Goal: Task Accomplishment & Management: Use online tool/utility

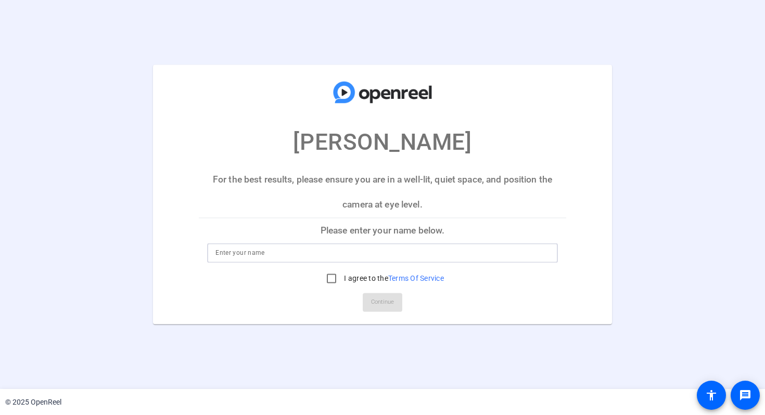
click at [250, 251] on input at bounding box center [382, 253] width 334 height 12
type input "[PERSON_NAME]"
click at [329, 277] on input "I agree to the Terms Of Service" at bounding box center [331, 278] width 21 height 21
checkbox input "true"
click at [375, 299] on span "Continue" at bounding box center [382, 303] width 23 height 16
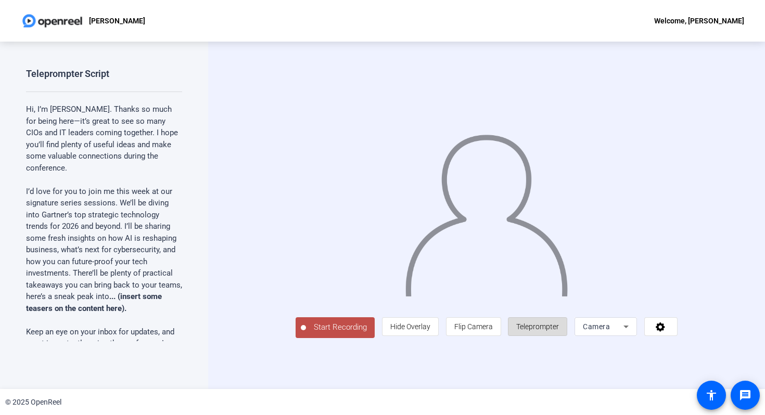
click at [559, 331] on span "Teleprompter" at bounding box center [537, 326] width 43 height 8
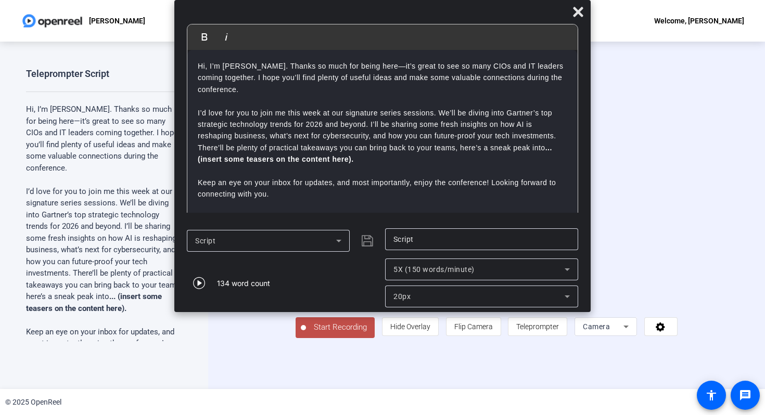
click at [380, 156] on p "I’d love for you to join me this week at our signature series sessions. We’ll b…" at bounding box center [382, 136] width 369 height 58
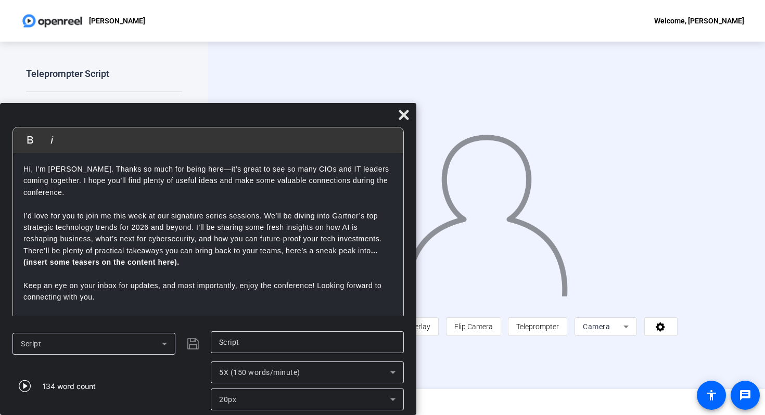
drag, startPoint x: 548, startPoint y: 16, endPoint x: 249, endPoint y: 122, distance: 317.3
click at [249, 122] on div at bounding box center [208, 117] width 416 height 18
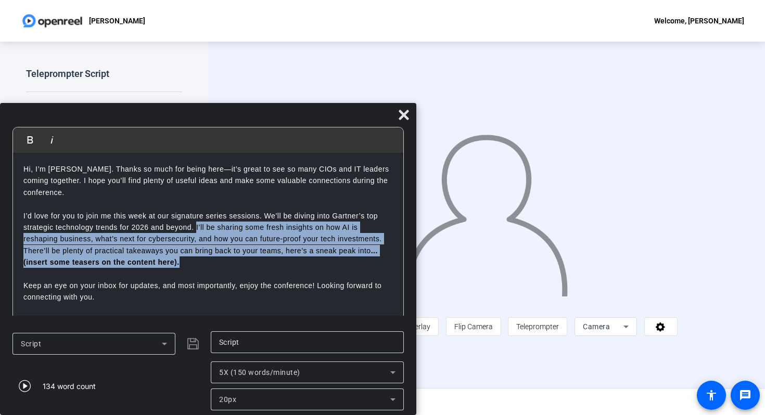
drag, startPoint x: 196, startPoint y: 227, endPoint x: 215, endPoint y: 264, distance: 41.9
click at [215, 264] on p "I’d love for you to join me this week at our signature series sessions. We’ll b…" at bounding box center [207, 239] width 369 height 58
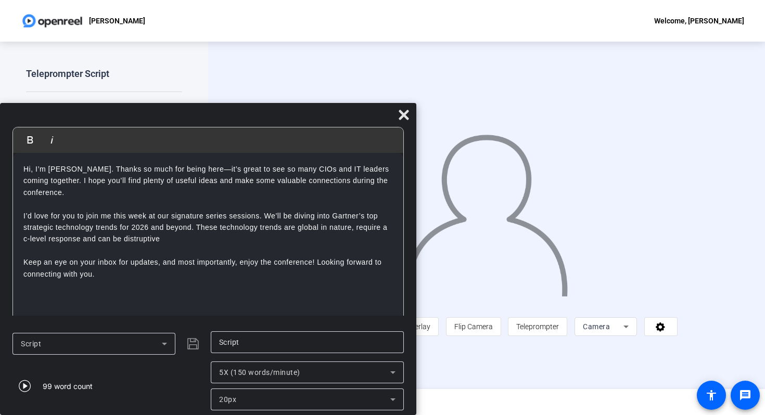
click at [137, 238] on p "I’d love for you to join me this week at our signature series sessions. We’ll b…" at bounding box center [207, 227] width 369 height 35
click at [180, 237] on p "I’d love for you to join me this week at our signature series sessions. We’ll b…" at bounding box center [207, 227] width 369 height 35
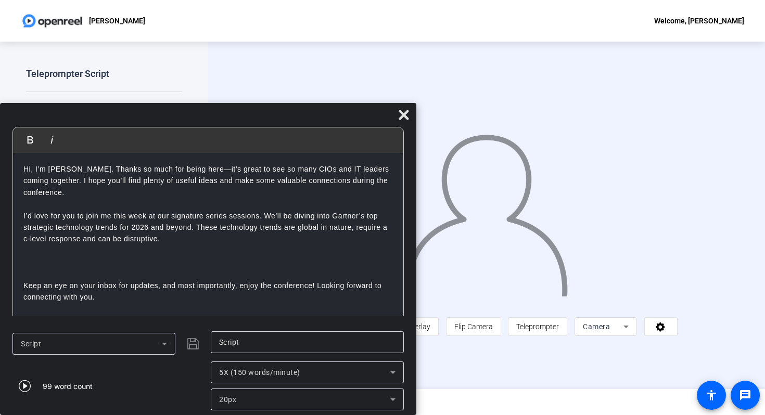
click at [197, 254] on p at bounding box center [207, 250] width 369 height 11
click at [206, 253] on p at bounding box center [207, 250] width 369 height 11
click at [213, 246] on p at bounding box center [207, 250] width 369 height 11
click at [213, 240] on p "I’d love for you to join me this week at our signature series sessions. We’ll b…" at bounding box center [207, 227] width 369 height 35
click at [215, 252] on p at bounding box center [207, 250] width 369 height 11
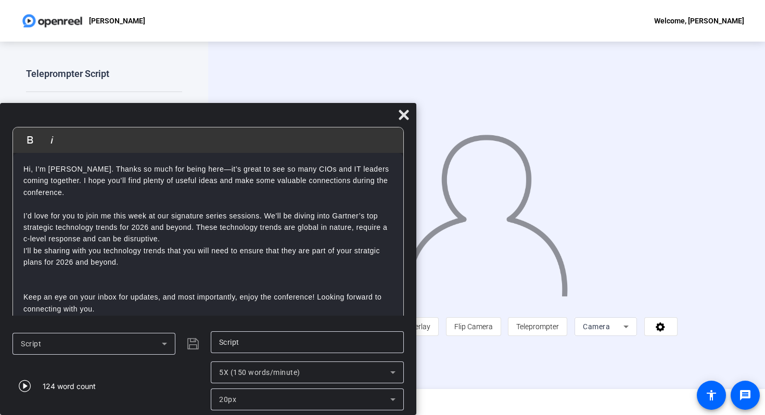
drag, startPoint x: 195, startPoint y: 225, endPoint x: 195, endPoint y: 240, distance: 15.6
click at [195, 240] on p "I’d love for you to join me this week at our signature series sessions. We’ll b…" at bounding box center [207, 227] width 369 height 35
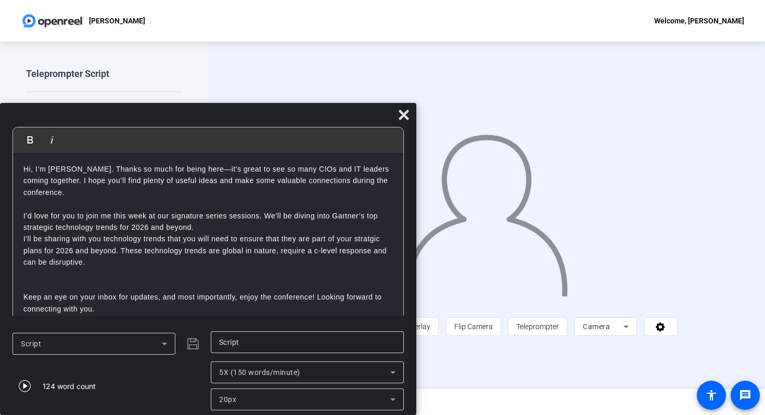
click at [206, 227] on p "I’d love for you to join me this week at our signature series sessions. We’ll b…" at bounding box center [207, 221] width 369 height 23
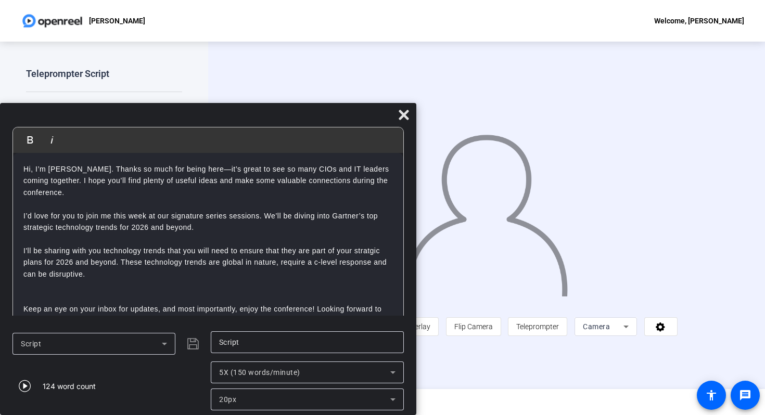
click at [368, 253] on p "I'll be sharing with you technology trends that you will need to ensure that th…" at bounding box center [207, 262] width 369 height 35
click at [123, 274] on p "I'll be sharing with you technology trends that you will need to ensure that th…" at bounding box center [207, 262] width 369 height 35
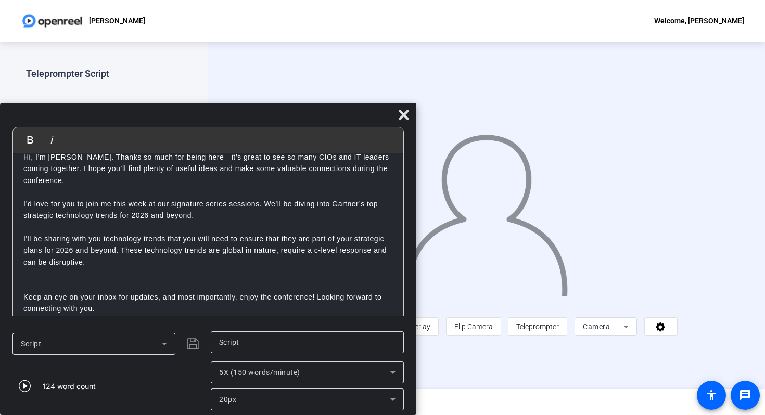
click at [212, 212] on p "I’d love for you to join me this week at our signature series sessions. We’ll b…" at bounding box center [207, 209] width 369 height 23
click at [265, 202] on p "I’d love for you to join me this week at our signature series sessions. We’ll b…" at bounding box center [207, 209] width 369 height 23
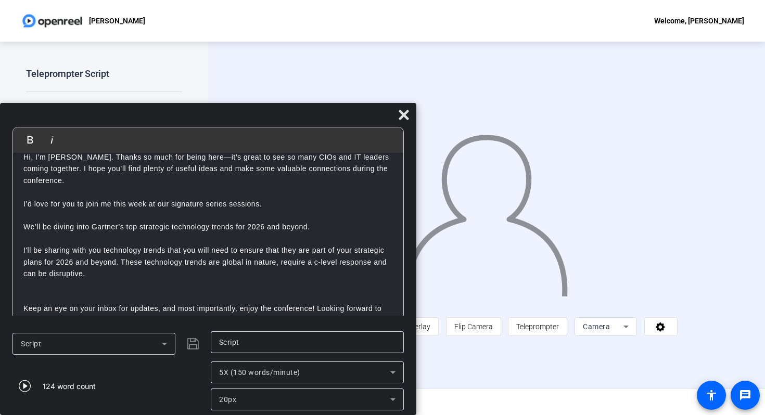
click at [273, 204] on p "I’d love for you to join me this week at our signature series sessions." at bounding box center [207, 203] width 369 height 11
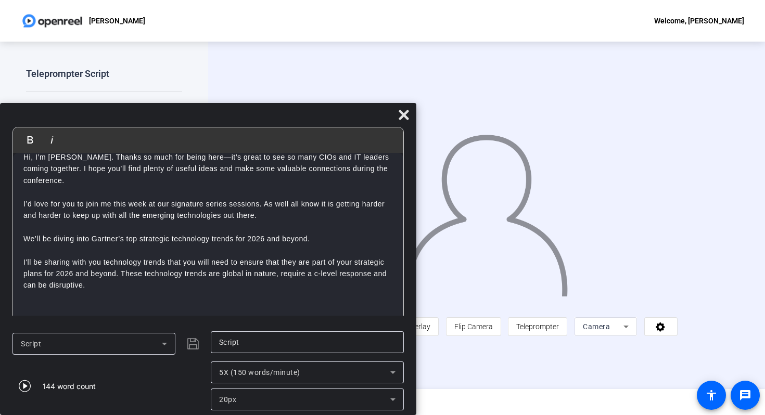
click at [265, 205] on p "I’d love for you to join me this week at our signature series sessions. As well…" at bounding box center [207, 209] width 369 height 23
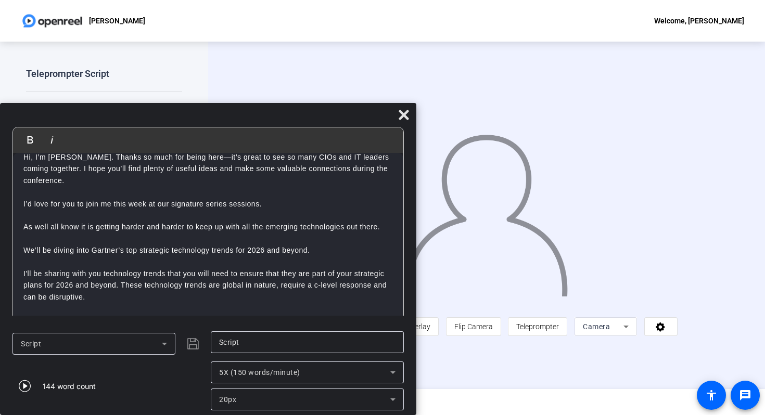
drag, startPoint x: 313, startPoint y: 249, endPoint x: 8, endPoint y: 252, distance: 304.8
click at [8, 252] on mat-dialog-content "Bold Italic Hi, I’m [PERSON_NAME]. Thanks so much for being here—it’s great to …" at bounding box center [208, 226] width 416 height 199
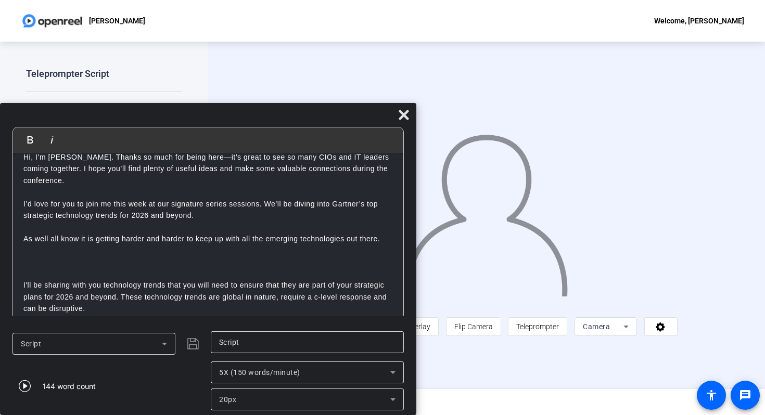
scroll to position [0, 0]
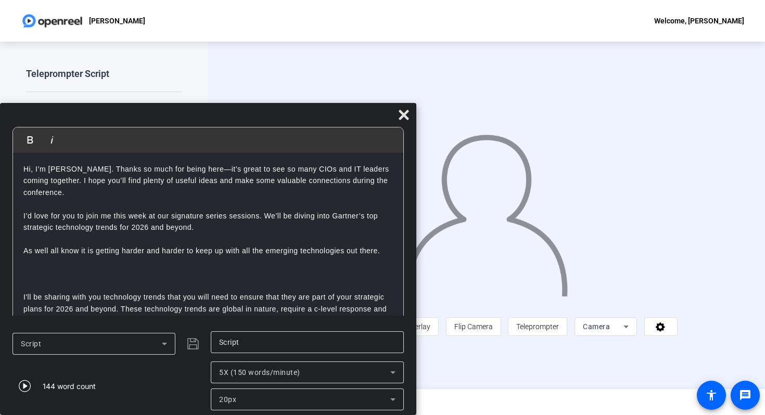
click at [55, 267] on p at bounding box center [207, 261] width 369 height 11
click at [55, 271] on p at bounding box center [207, 273] width 369 height 11
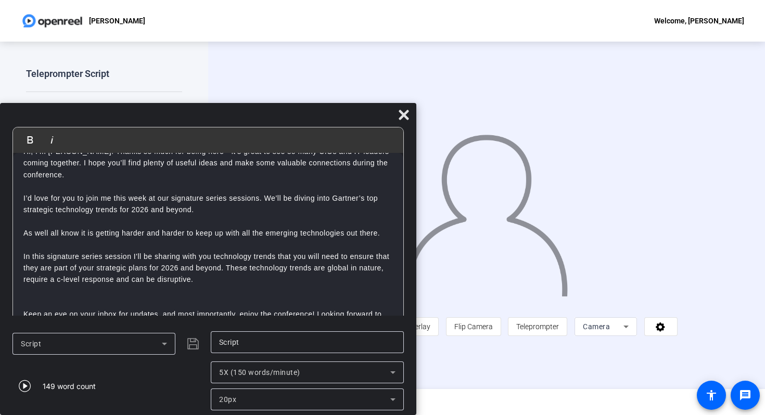
scroll to position [35, 0]
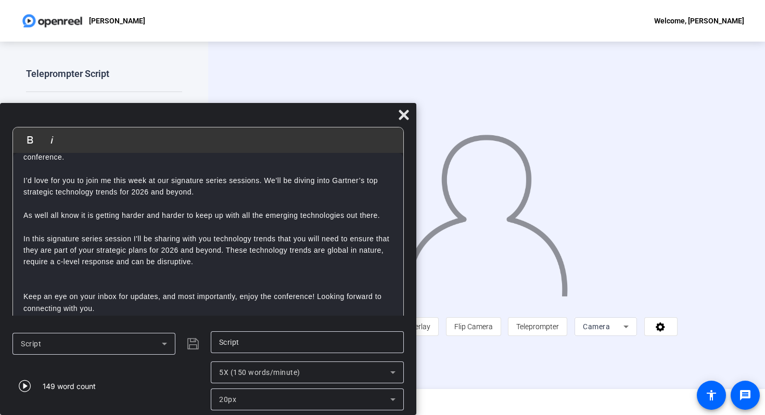
click at [267, 248] on p "In this signature series session I'll be sharing with you technology trends tha…" at bounding box center [207, 250] width 369 height 35
click at [223, 266] on p "In this signature series session I'll be sharing with you technology trends tha…" at bounding box center [207, 250] width 369 height 35
click at [206, 281] on p at bounding box center [207, 284] width 369 height 11
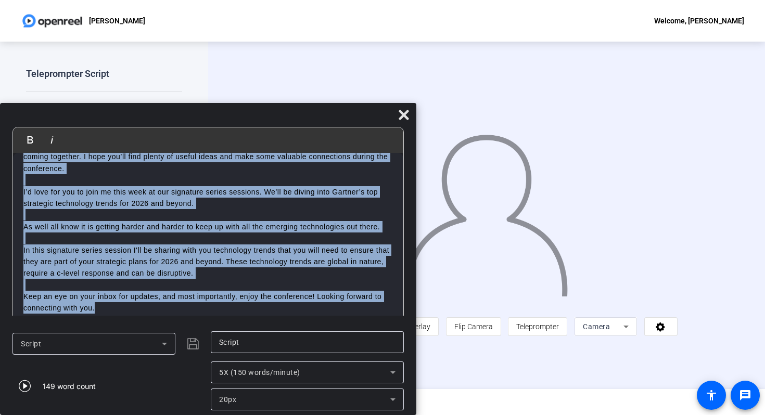
scroll to position [0, 0]
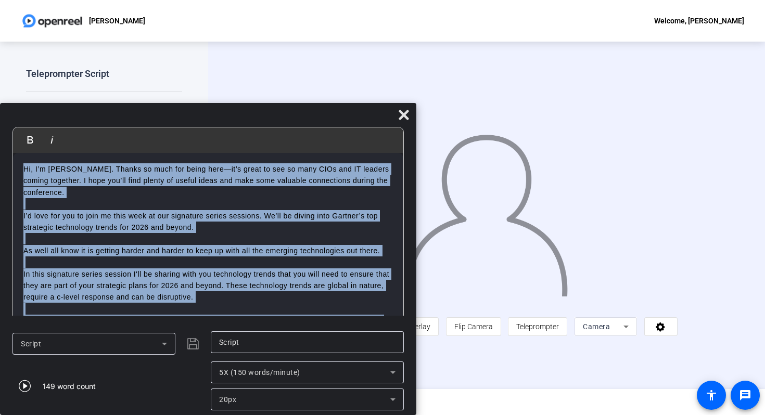
drag, startPoint x: 110, startPoint y: 306, endPoint x: 0, endPoint y: 151, distance: 190.2
click at [0, 151] on mat-dialog-content "Bold Italic Hi, I’m [PERSON_NAME]. Thanks so much for being here—it’s great to …" at bounding box center [208, 226] width 416 height 199
copy div "Hi, I’m [PERSON_NAME]. Thanks so much for being here—it’s great to see so many …"
click at [24, 169] on p "Hi, I’m [PERSON_NAME]. Thanks so much for being here—it’s great to see so many …" at bounding box center [207, 180] width 369 height 35
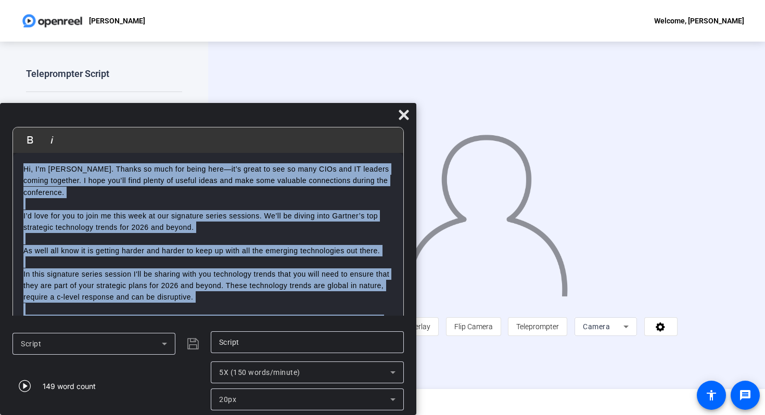
scroll to position [24, 0]
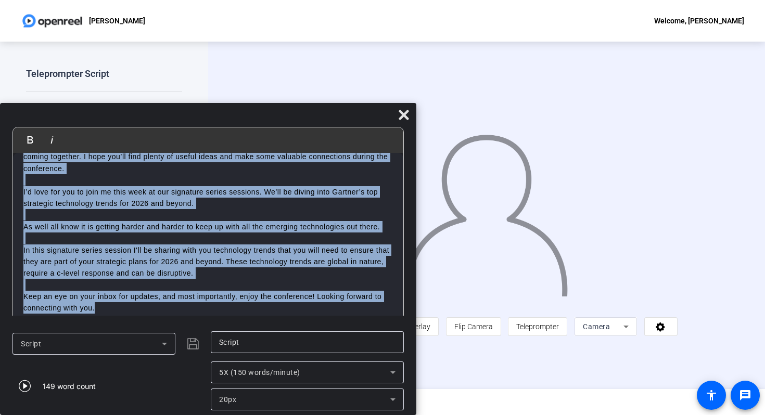
drag, startPoint x: 24, startPoint y: 169, endPoint x: 256, endPoint y: 338, distance: 286.6
click at [256, 338] on div "Bold Italic Hi, I’m [PERSON_NAME]. Thanks so much for being here—it’s great to …" at bounding box center [208, 259] width 416 height 312
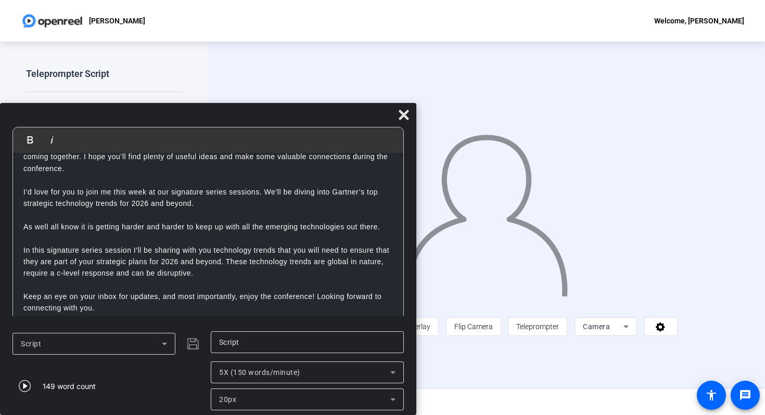
scroll to position [2, 0]
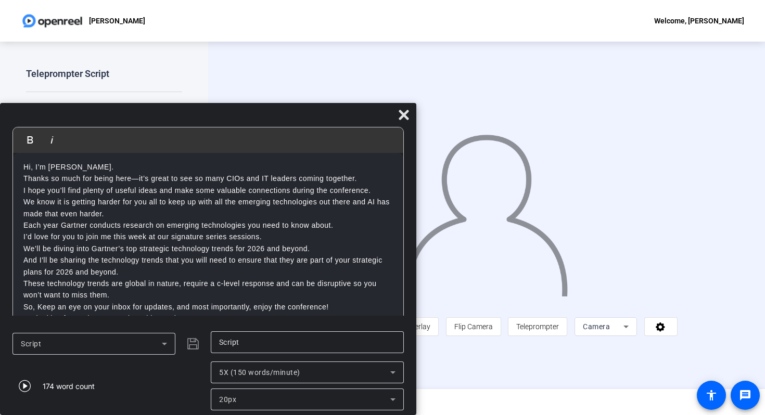
click at [120, 162] on p "Hi, I’m [PERSON_NAME]." at bounding box center [207, 166] width 369 height 11
click at [379, 178] on p "Thanks so much for being here—it’s great to see so many CIOs and IT leaders com…" at bounding box center [207, 178] width 369 height 11
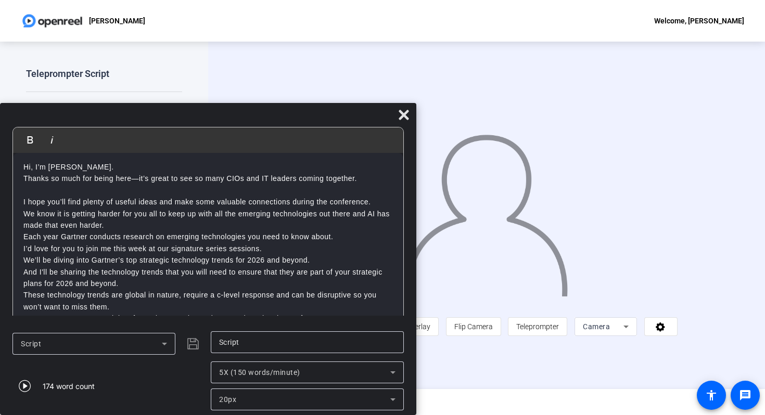
click at [217, 219] on p "We know it is getting harder for you all to keep up with all the emerging techn…" at bounding box center [207, 219] width 369 height 23
click at [161, 225] on p "We know it is getting harder for you all to keep up with all the emerging techn…" at bounding box center [207, 219] width 369 height 23
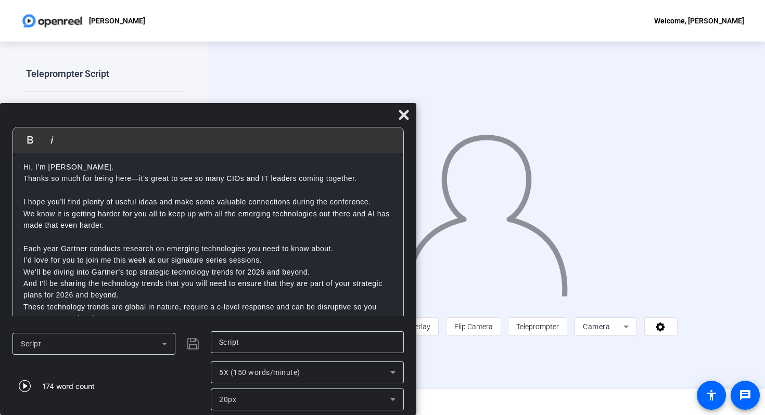
click at [344, 252] on p "Each year Gartner conducts research on emerging technologies you need to know a…" at bounding box center [207, 248] width 369 height 11
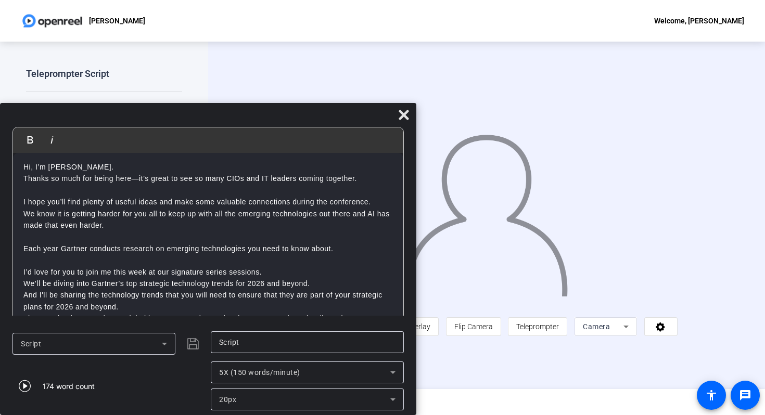
scroll to position [47, 0]
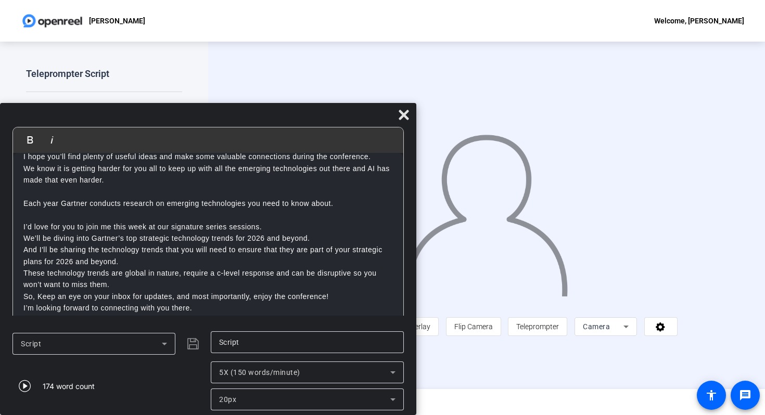
click at [289, 226] on p "I’d love for you to join me this week at our signature series sessions." at bounding box center [207, 226] width 369 height 11
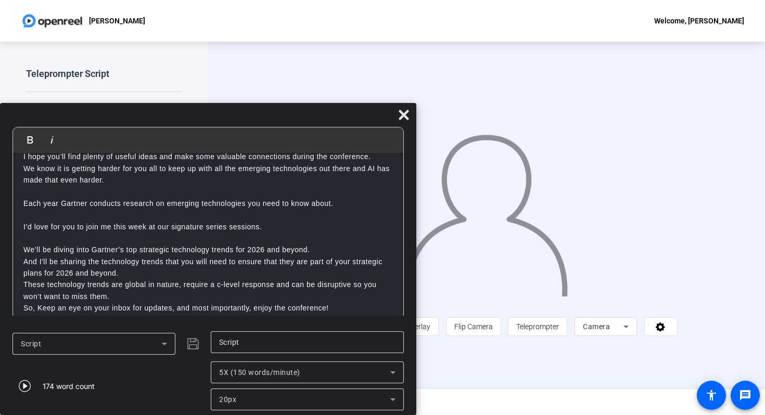
click at [327, 252] on p "We’ll be diving into Gartner’s top strategic technology trends for 2026 and bey…" at bounding box center [207, 249] width 369 height 11
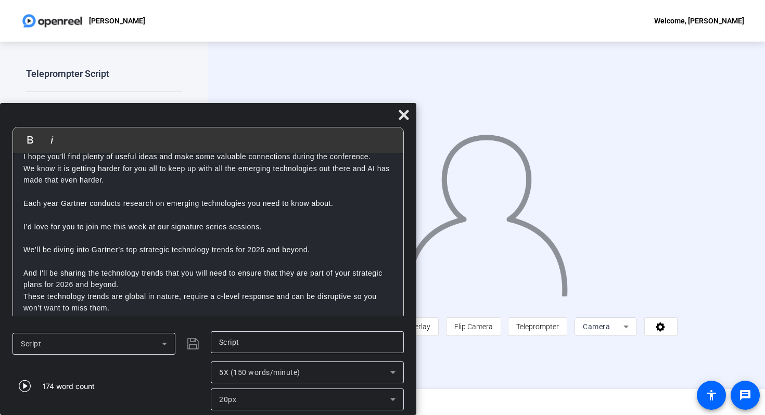
click at [165, 283] on p "And I'll be sharing the technology trends that you will need to ensure that the…" at bounding box center [207, 278] width 369 height 23
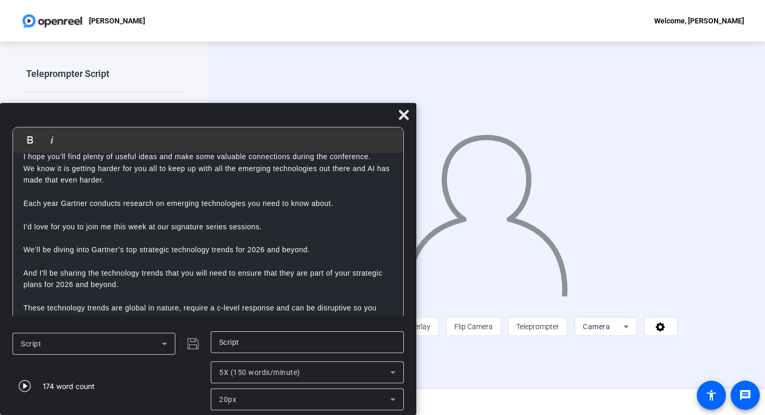
scroll to position [82, 0]
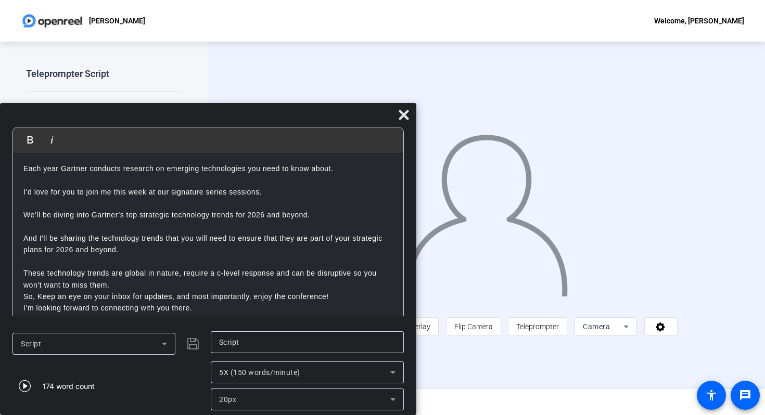
click at [118, 286] on p "These technology trends are global in nature, require a c-level response and ca…" at bounding box center [207, 278] width 369 height 23
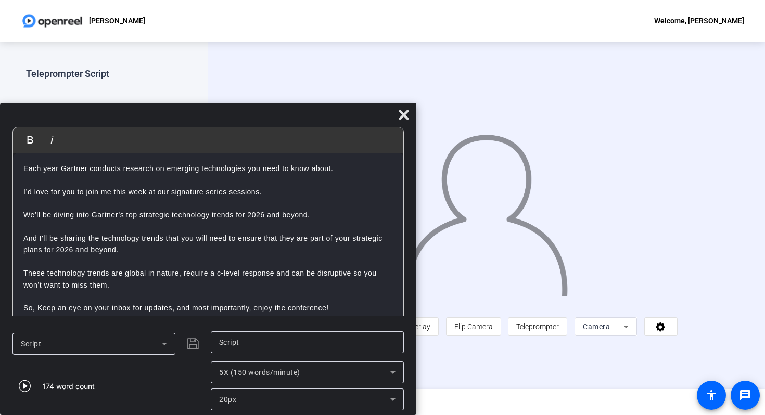
scroll to position [94, 0]
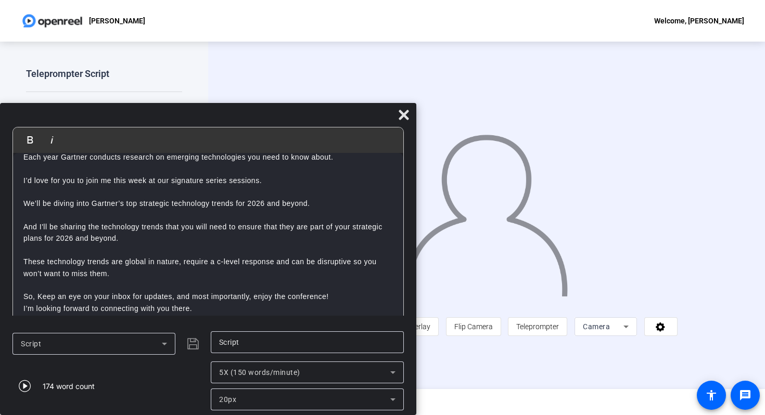
click at [338, 294] on p "So, Keep an eye on your inbox for updates, and most importantly, enjoy the conf…" at bounding box center [207, 296] width 369 height 11
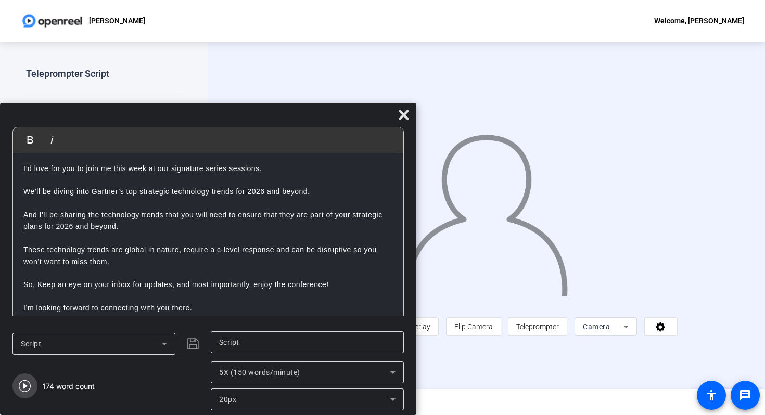
click at [30, 386] on icon "button" at bounding box center [25, 386] width 12 height 12
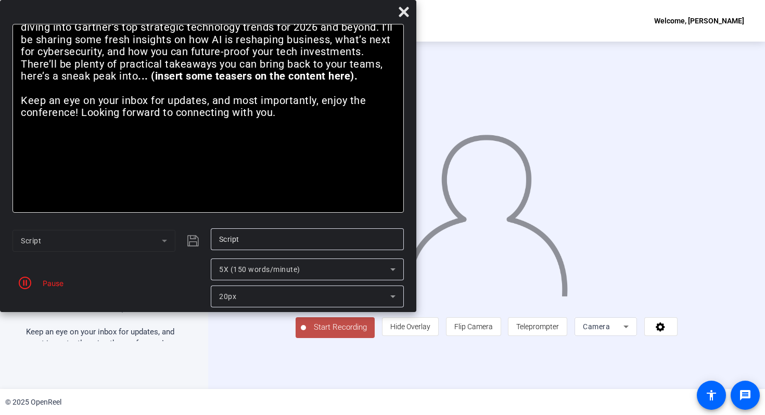
drag, startPoint x: 277, startPoint y: 119, endPoint x: 273, endPoint y: 11, distance: 107.3
click at [273, 11] on div at bounding box center [208, 14] width 416 height 18
drag, startPoint x: 412, startPoint y: 308, endPoint x: 304, endPoint y: 300, distance: 108.0
click at [304, 300] on mat-dialog-actions "Script Script Pause 5X (150 words/minute) 20px" at bounding box center [208, 267] width 416 height 89
click at [28, 277] on icon "button" at bounding box center [25, 283] width 12 height 12
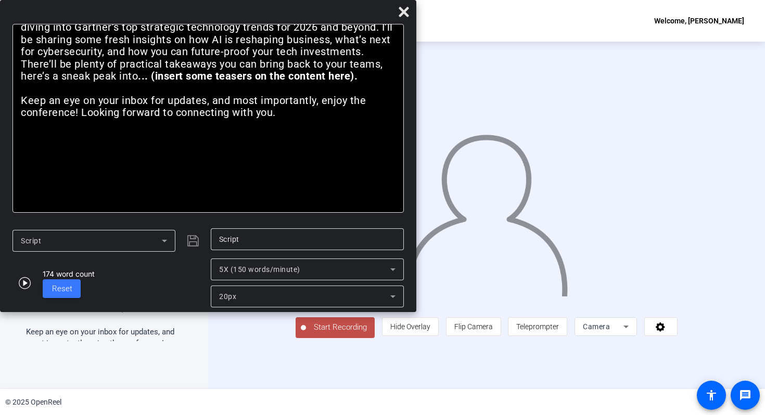
click at [329, 267] on div "5X (150 words/minute)" at bounding box center [304, 269] width 171 height 12
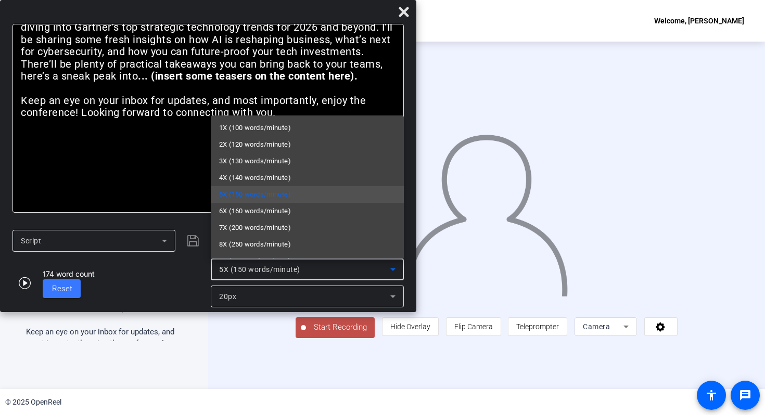
click at [329, 267] on div at bounding box center [382, 207] width 765 height 415
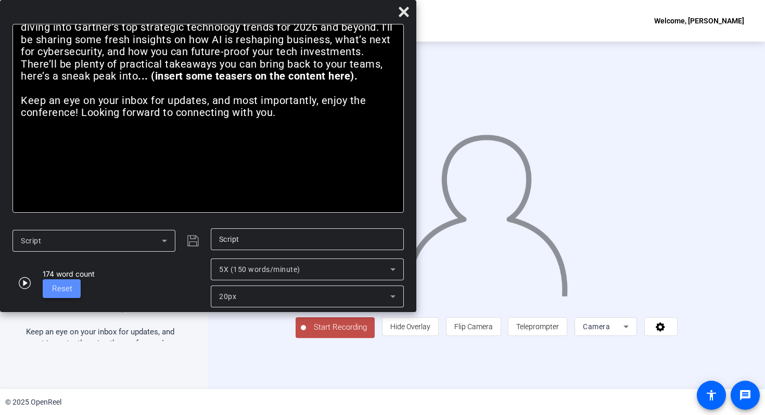
click at [54, 287] on span "Reset" at bounding box center [62, 288] width 20 height 9
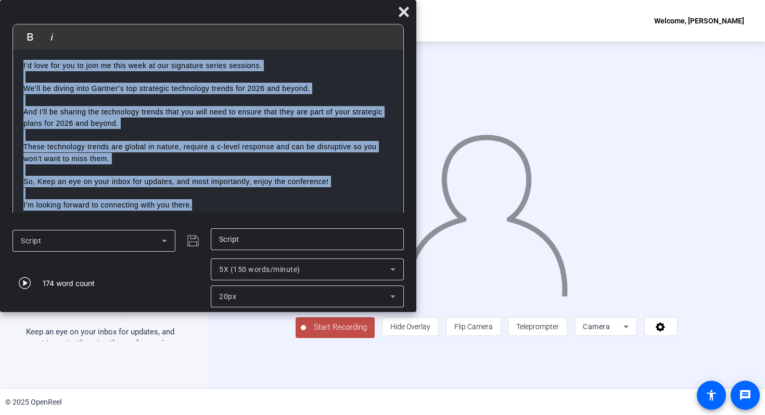
drag, startPoint x: 23, startPoint y: 64, endPoint x: 246, endPoint y: 229, distance: 276.7
click at [246, 229] on div "Bold Italic Hi, I’m [PERSON_NAME]. Thanks so much for being here—it’s great to …" at bounding box center [208, 156] width 416 height 312
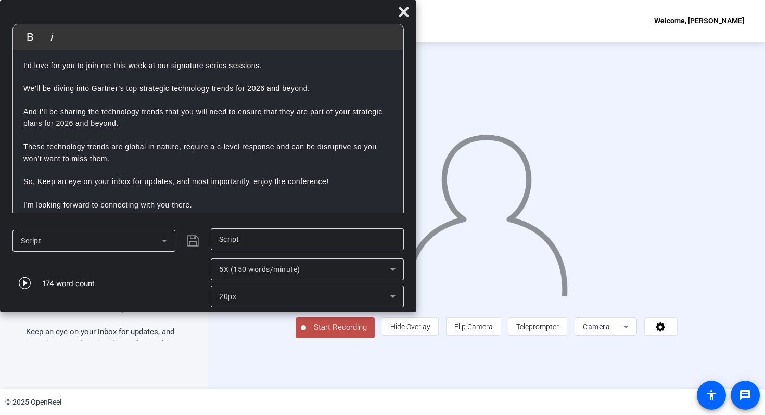
scroll to position [107, 0]
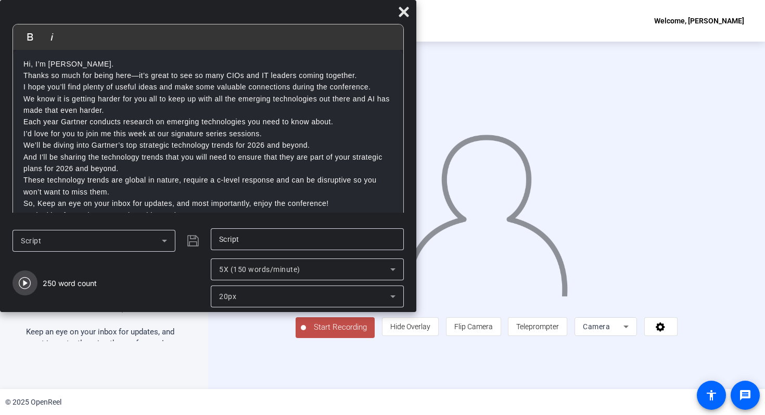
click at [25, 286] on icon "button" at bounding box center [25, 283] width 12 height 12
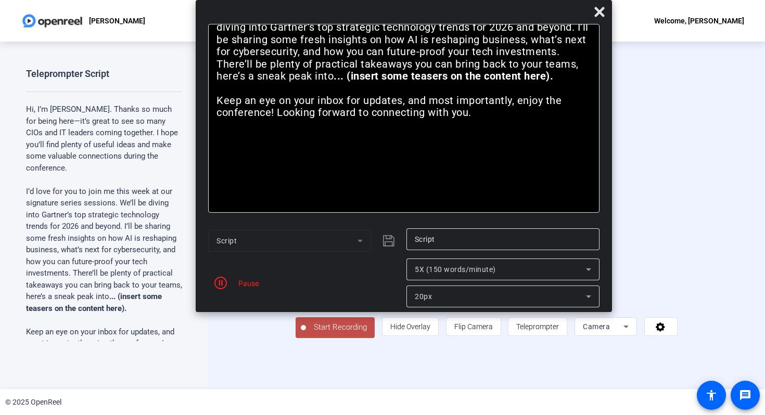
drag, startPoint x: 167, startPoint y: 12, endPoint x: 363, endPoint y: -29, distance: 200.0
click at [363, 0] on html "Accessibility Screen-Reader Guide, Feedback, and Issue Reporting | New window […" at bounding box center [382, 207] width 765 height 415
click at [223, 281] on icon "button" at bounding box center [220, 283] width 12 height 12
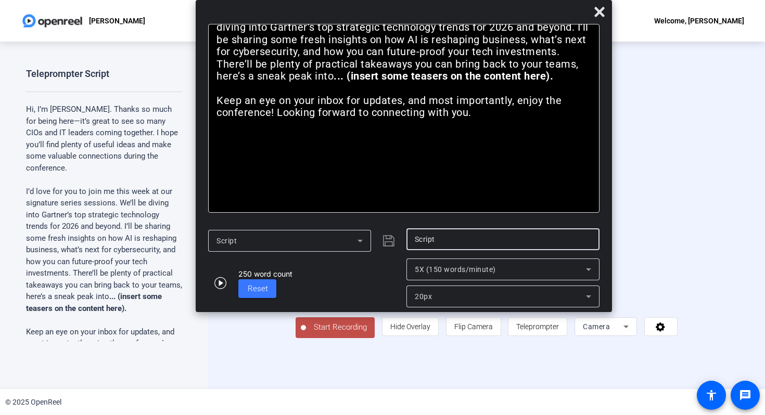
click at [459, 240] on input "Script" at bounding box center [503, 239] width 176 height 12
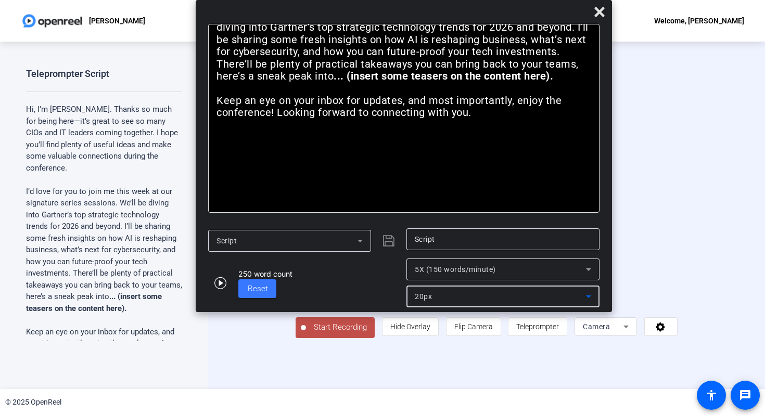
click at [446, 293] on div "20px" at bounding box center [500, 296] width 171 height 12
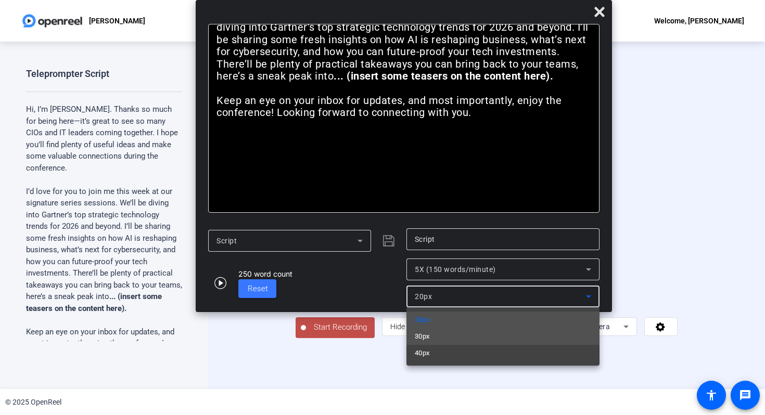
click at [436, 337] on mat-option "30px" at bounding box center [502, 336] width 193 height 17
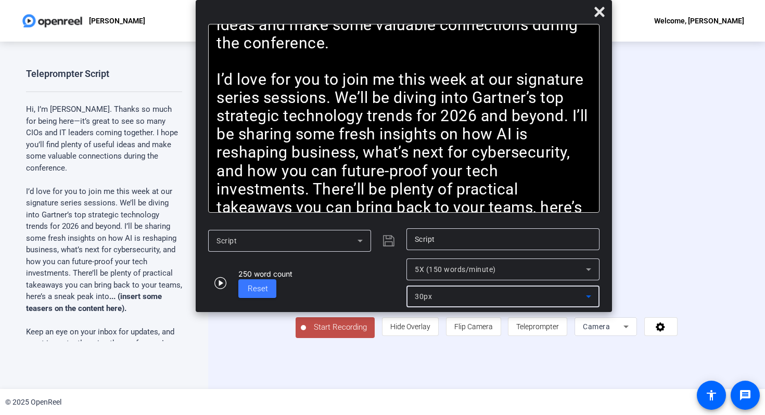
click at [459, 299] on div "30px" at bounding box center [500, 296] width 171 height 12
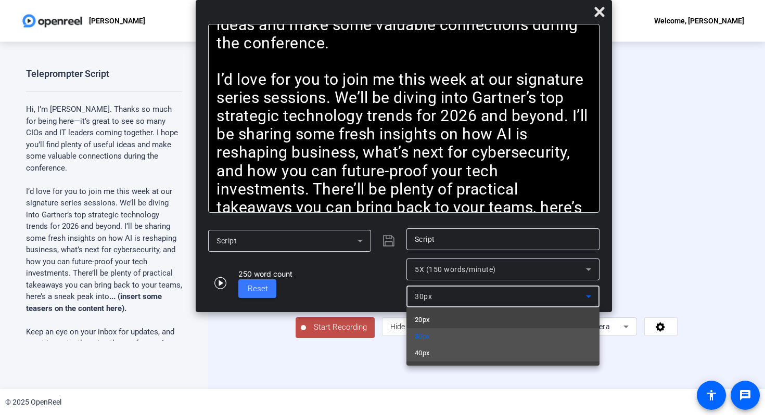
click at [437, 346] on mat-option "40px" at bounding box center [502, 353] width 193 height 17
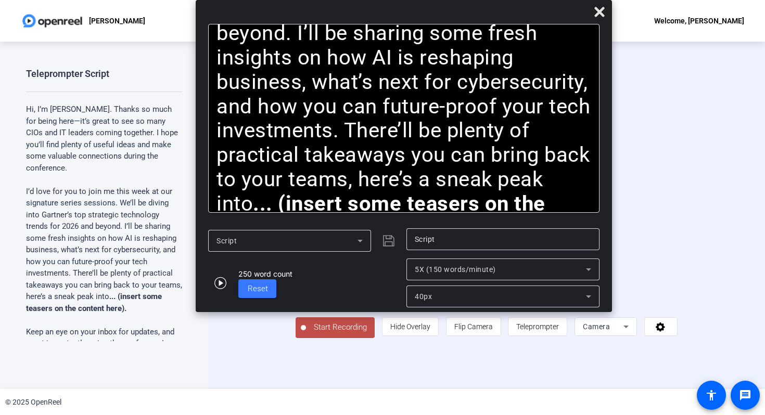
click at [306, 333] on span "Start Recording" at bounding box center [340, 327] width 69 height 12
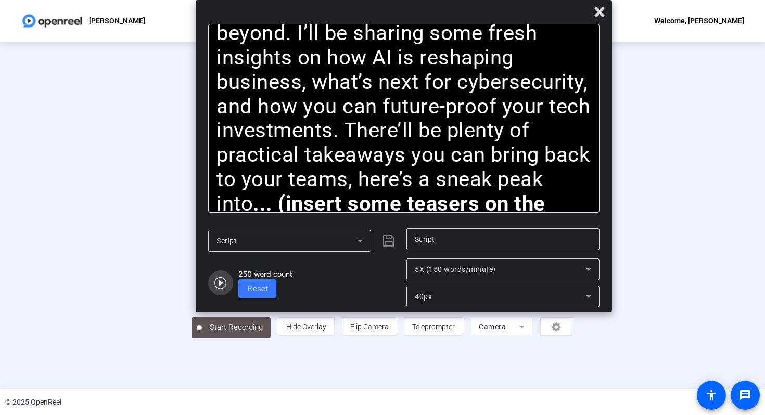
click at [217, 282] on icon "button" at bounding box center [220, 283] width 12 height 12
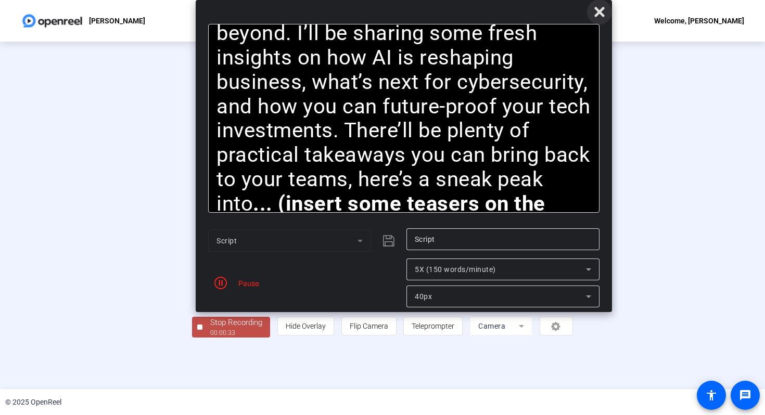
click at [597, 18] on icon at bounding box center [599, 12] width 12 height 12
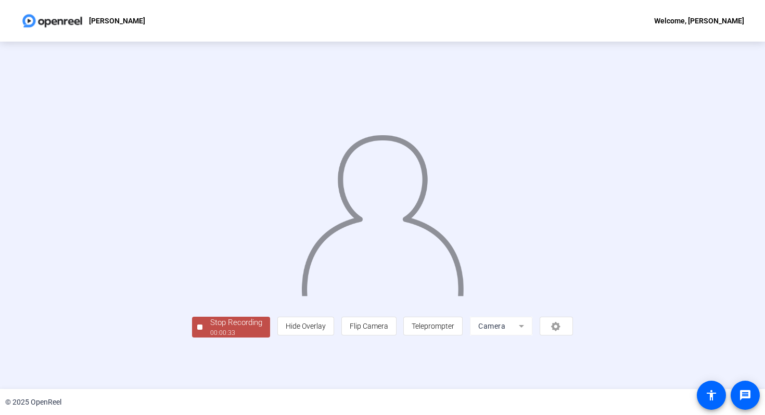
scroll to position [2, 0]
click at [210, 338] on div "00:00:34" at bounding box center [236, 332] width 52 height 9
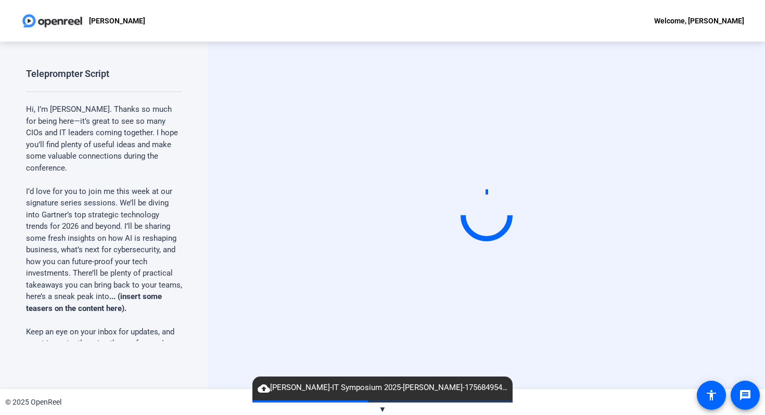
click at [152, 224] on p "I’d love for you to join me this week at our signature series sessions. We’ll b…" at bounding box center [104, 250] width 156 height 129
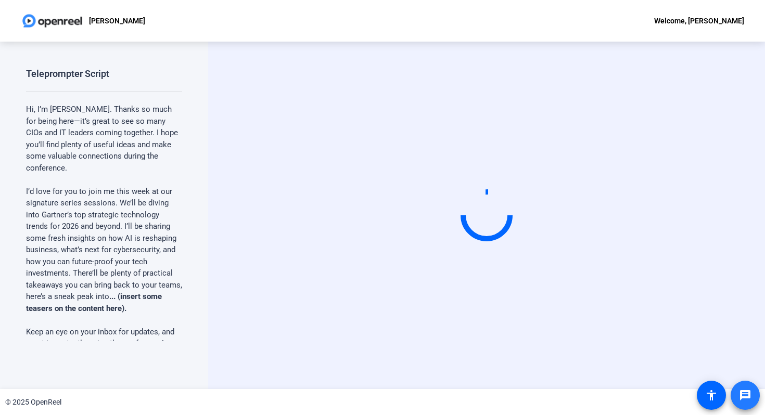
click at [743, 395] on mat-icon "message" at bounding box center [745, 395] width 12 height 12
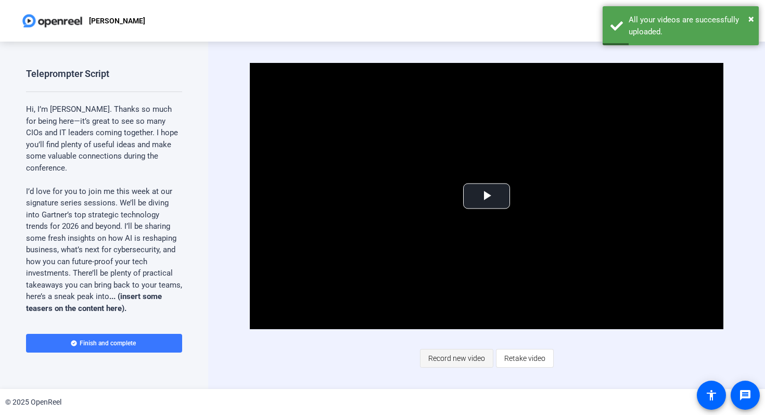
click at [461, 362] on span "Record new video" at bounding box center [456, 358] width 57 height 20
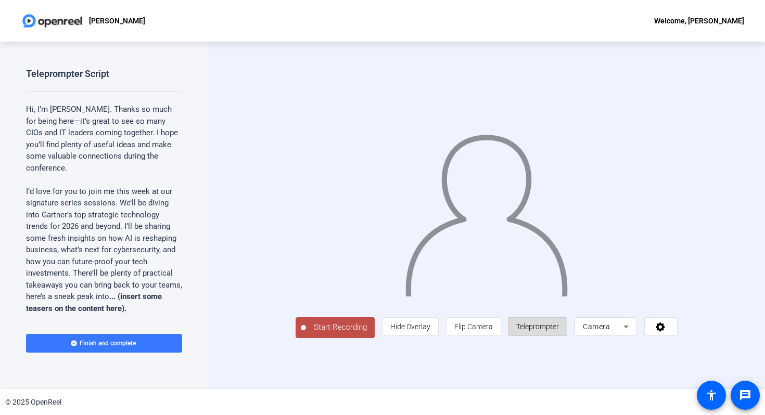
click at [559, 331] on span "Teleprompter" at bounding box center [537, 326] width 43 height 8
click at [677, 339] on span at bounding box center [660, 326] width 32 height 25
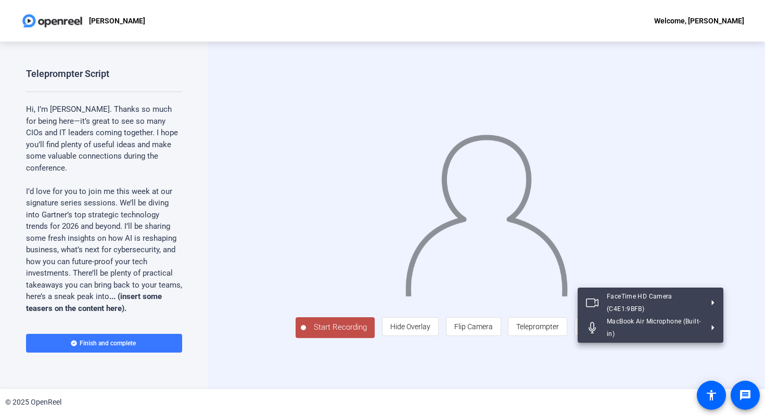
click at [603, 385] on div at bounding box center [382, 207] width 765 height 415
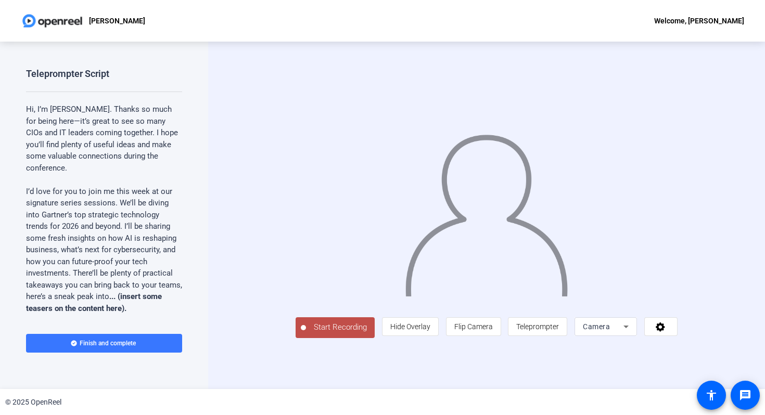
click at [156, 249] on p "I’d love for you to join me this week at our signature series sessions. We’ll b…" at bounding box center [104, 250] width 156 height 129
click at [719, 385] on span at bounding box center [711, 395] width 25 height 25
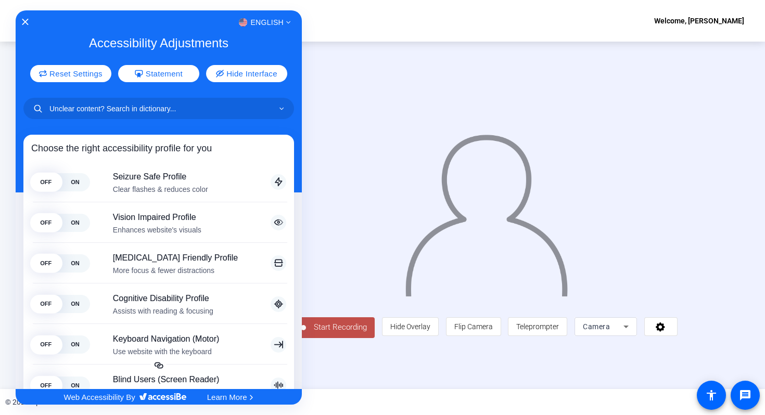
click at [747, 327] on div at bounding box center [382, 207] width 765 height 415
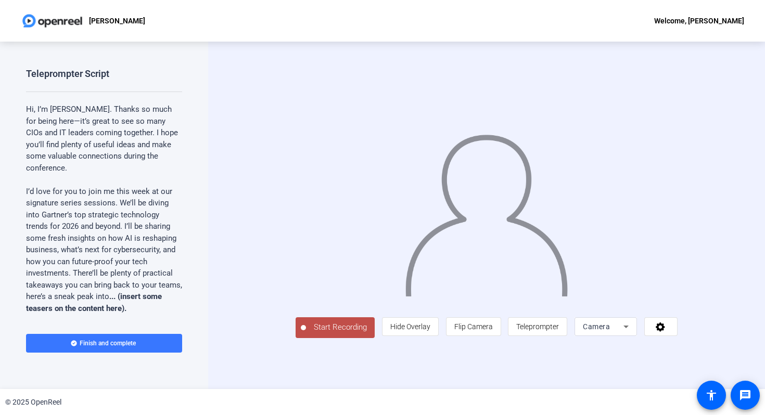
click at [725, 22] on div "Welcome, [PERSON_NAME]" at bounding box center [699, 21] width 90 height 12
click at [58, 15] on div at bounding box center [382, 207] width 765 height 415
click at [106, 18] on p "[PERSON_NAME]" at bounding box center [117, 21] width 56 height 12
click at [136, 257] on p "I’d love for you to join me this week at our signature series sessions. We’ll b…" at bounding box center [104, 250] width 156 height 129
click at [134, 252] on p "I’d love for you to join me this week at our signature series sessions. We’ll b…" at bounding box center [104, 250] width 156 height 129
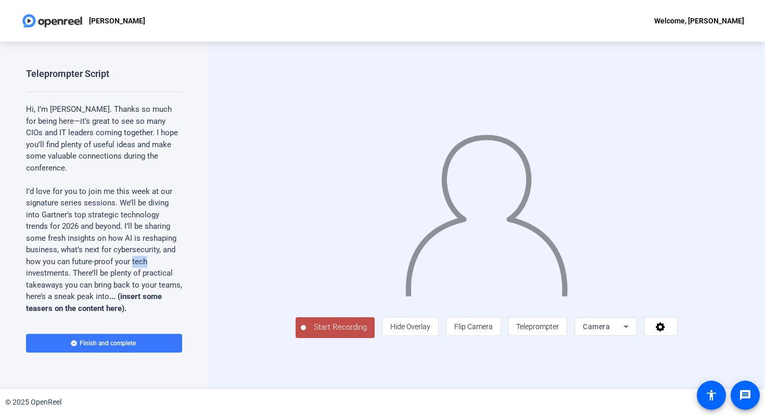
click at [134, 252] on p "I’d love for you to join me this week at our signature series sessions. We’ll b…" at bounding box center [104, 250] width 156 height 129
click at [40, 6] on div "Gene Alvarez Welcome, Gene Alvarez" at bounding box center [382, 21] width 765 height 42
click at [109, 28] on div "[PERSON_NAME]" at bounding box center [83, 20] width 124 height 21
click at [109, 16] on p "[PERSON_NAME]" at bounding box center [117, 21] width 56 height 12
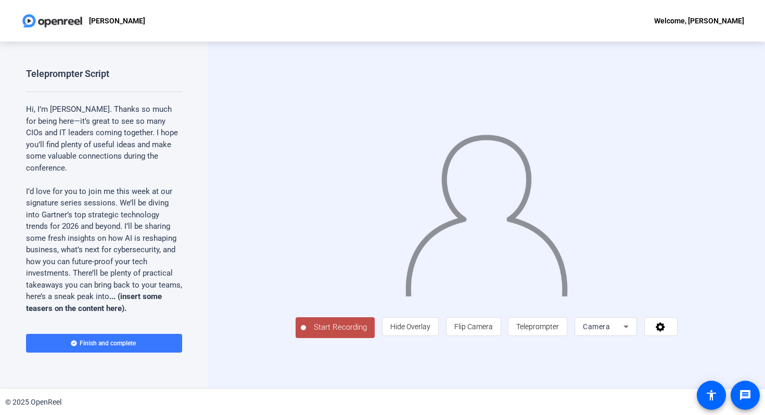
click at [632, 333] on icon at bounding box center [625, 326] width 12 height 12
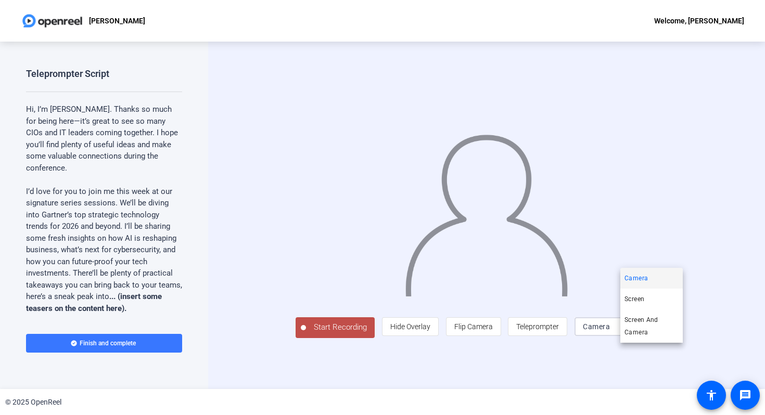
click at [664, 167] on div at bounding box center [382, 207] width 765 height 415
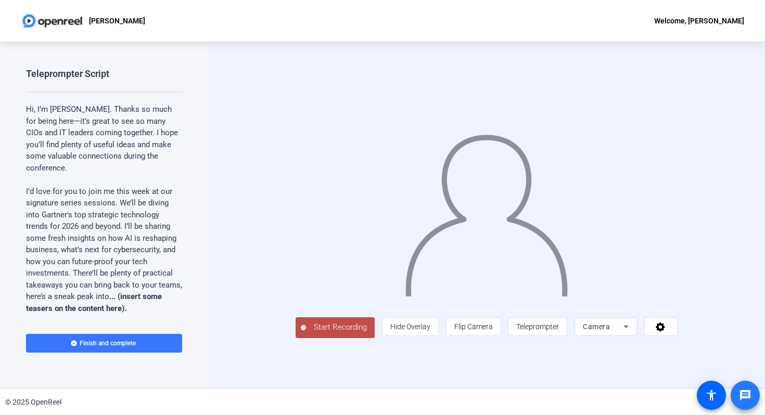
click at [748, 398] on mat-icon "message" at bounding box center [745, 395] width 12 height 12
click at [59, 20] on img at bounding box center [52, 20] width 63 height 21
click at [117, 20] on p "[PERSON_NAME]" at bounding box center [117, 21] width 56 height 12
click at [712, 19] on div "Welcome, [PERSON_NAME]" at bounding box center [699, 21] width 90 height 12
click at [666, 332] on icon at bounding box center [660, 326] width 12 height 10
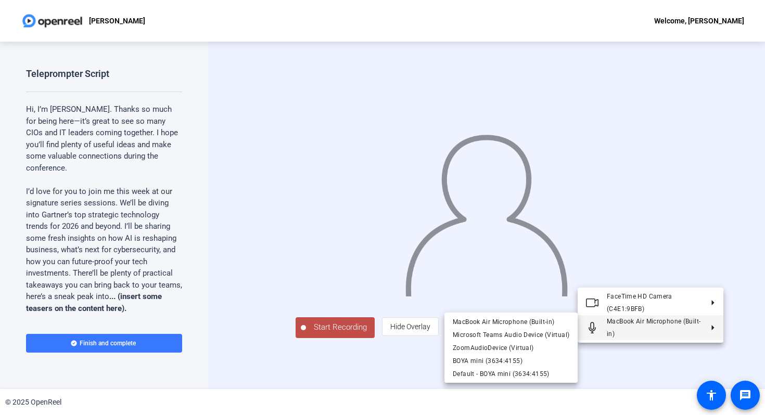
click at [287, 352] on div at bounding box center [382, 207] width 765 height 415
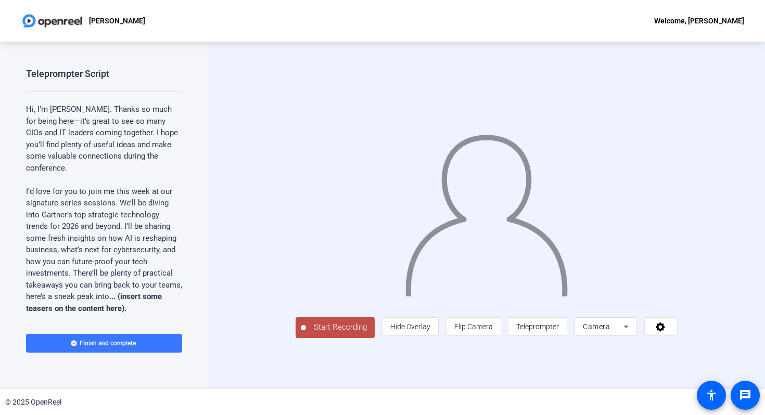
click at [306, 333] on span "Start Recording" at bounding box center [340, 327] width 69 height 12
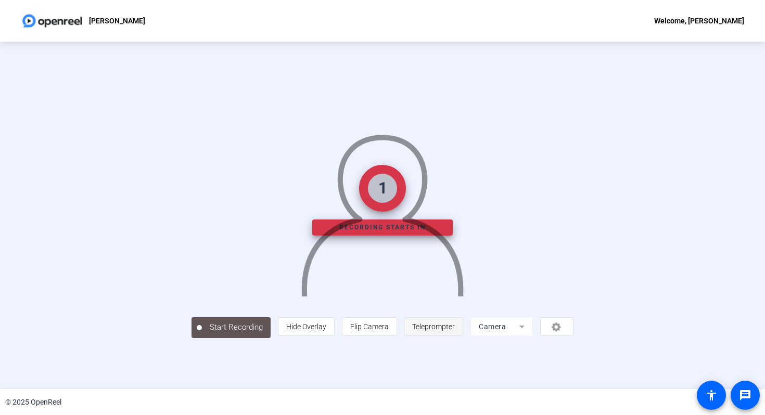
click at [455, 331] on span "Teleprompter" at bounding box center [433, 326] width 43 height 8
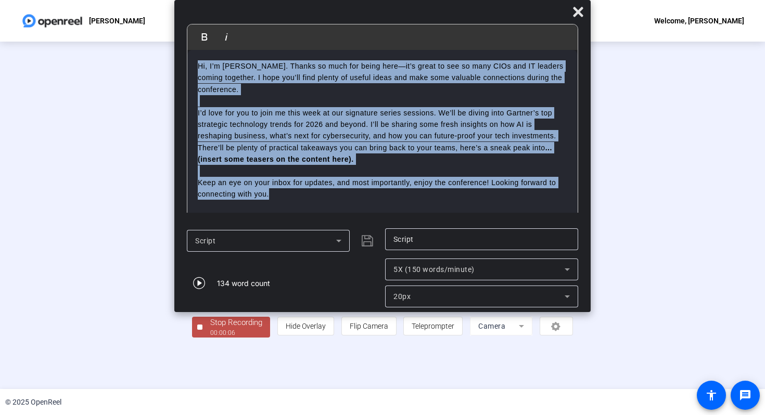
drag, startPoint x: 199, startPoint y: 66, endPoint x: 340, endPoint y: 252, distance: 233.5
click at [340, 252] on div "Bold Italic Hi, I’m [PERSON_NAME]. Thanks so much for being here—it’s great to …" at bounding box center [382, 156] width 416 height 312
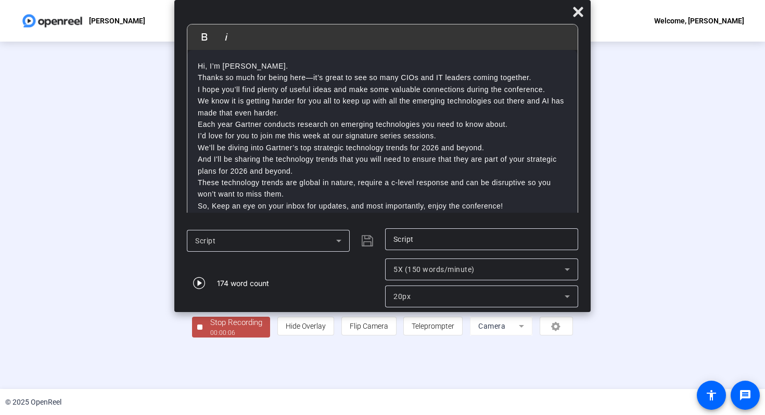
scroll to position [2, 0]
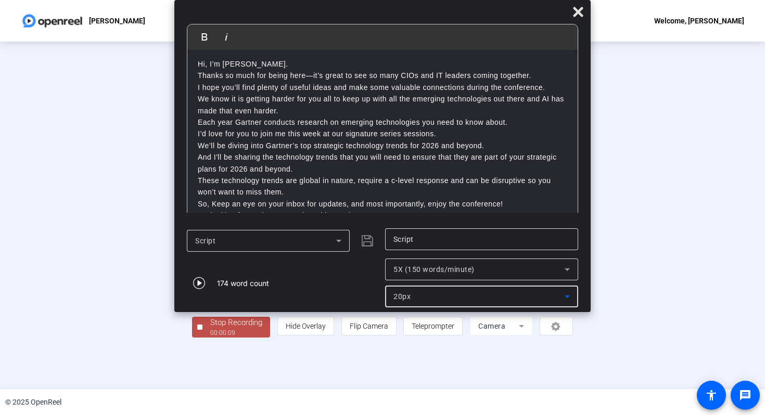
click at [496, 291] on div "20px" at bounding box center [478, 296] width 171 height 12
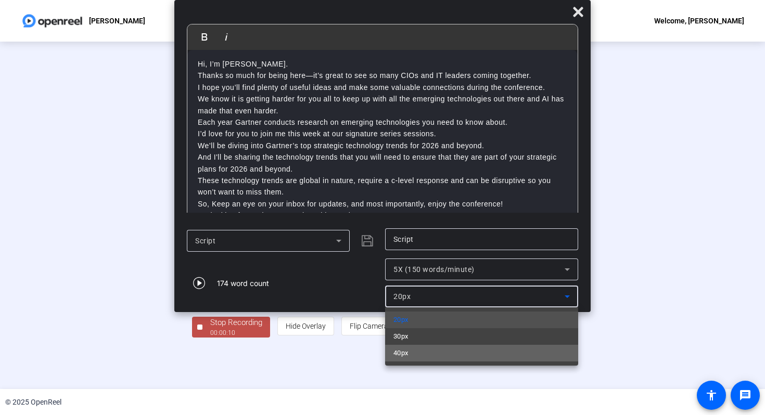
click at [467, 349] on mat-option "40px" at bounding box center [481, 353] width 193 height 17
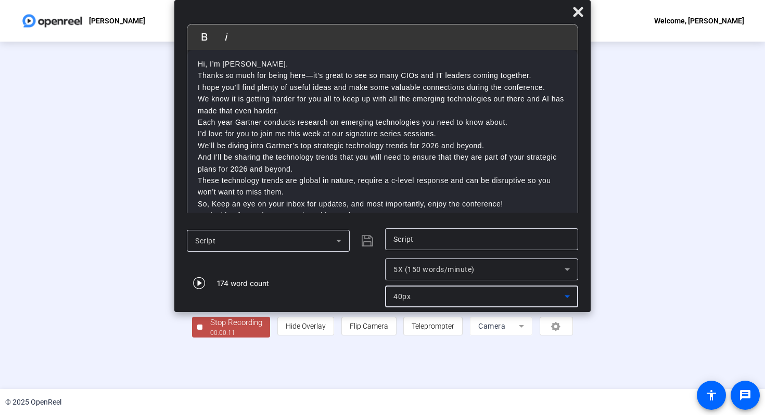
scroll to position [12, 0]
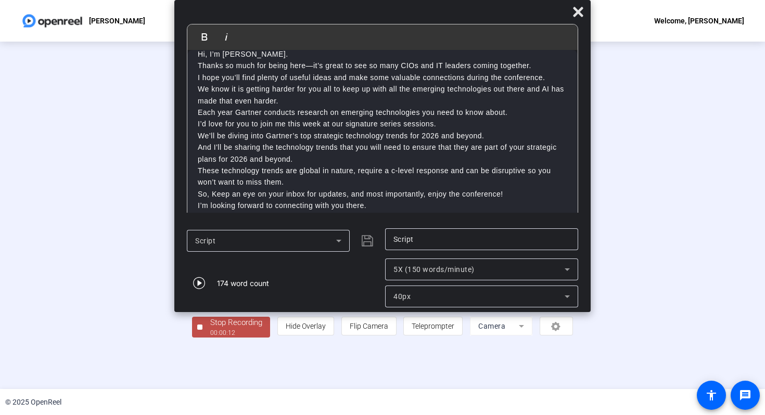
click at [343, 277] on div "174 word count" at bounding box center [283, 283] width 193 height 49
click at [197, 282] on icon "button" at bounding box center [199, 283] width 12 height 12
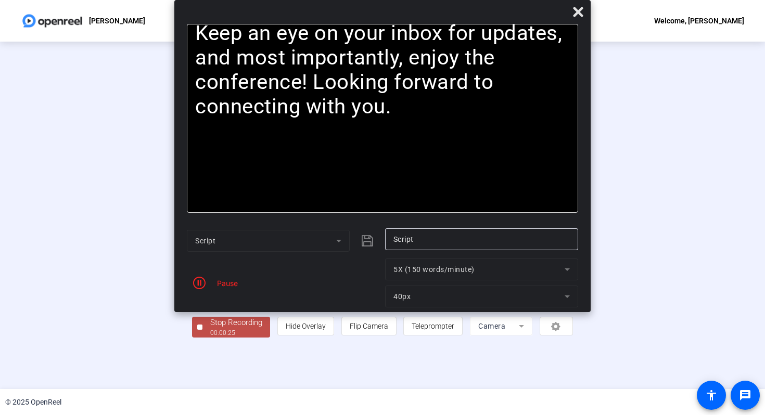
click at [210, 329] on div "Stop Recording" at bounding box center [236, 323] width 52 height 12
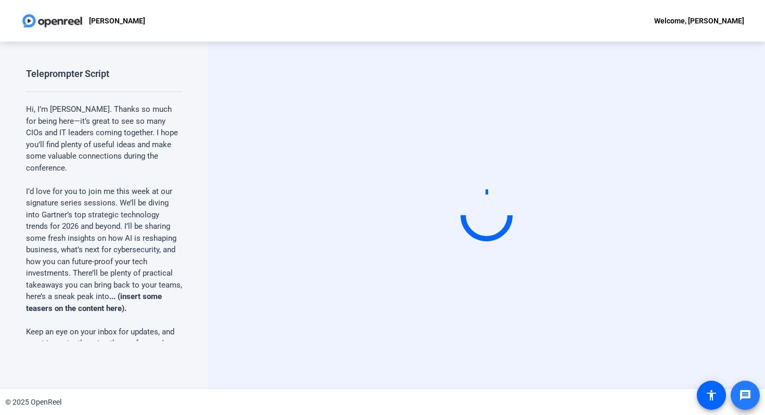
click at [744, 403] on span at bounding box center [744, 395] width 25 height 25
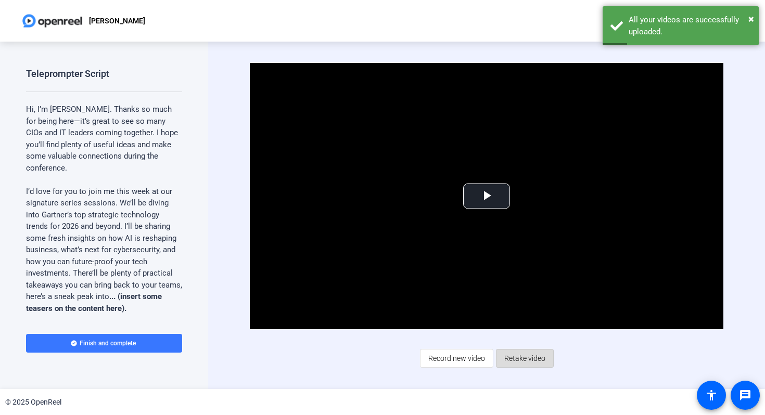
click at [535, 360] on span "Retake video" at bounding box center [524, 358] width 41 height 20
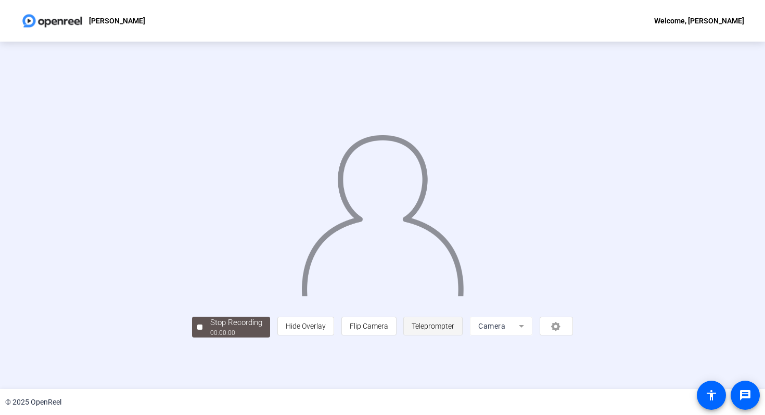
click at [454, 330] on span "Teleprompter" at bounding box center [432, 326] width 43 height 8
click at [454, 336] on span "Teleprompter" at bounding box center [432, 326] width 43 height 20
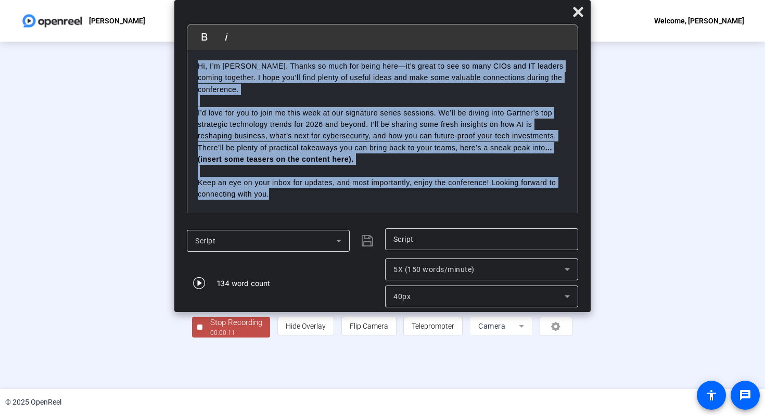
drag, startPoint x: 198, startPoint y: 67, endPoint x: 376, endPoint y: 261, distance: 263.2
click at [376, 261] on div "Bold Italic Hi, I’m [PERSON_NAME]. Thanks so much for being here—it’s great to …" at bounding box center [382, 156] width 416 height 312
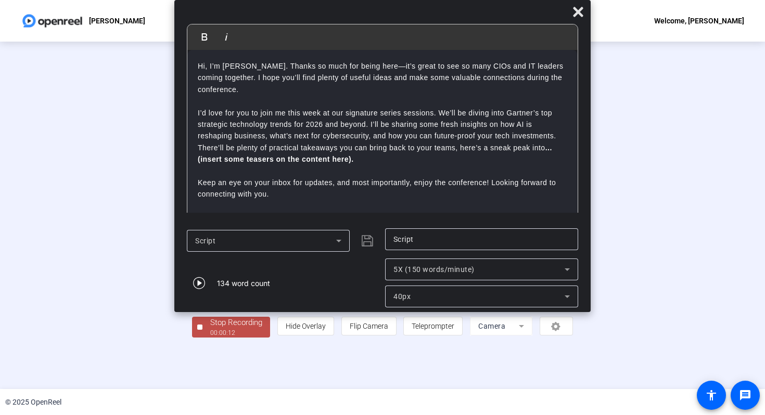
scroll to position [2, 0]
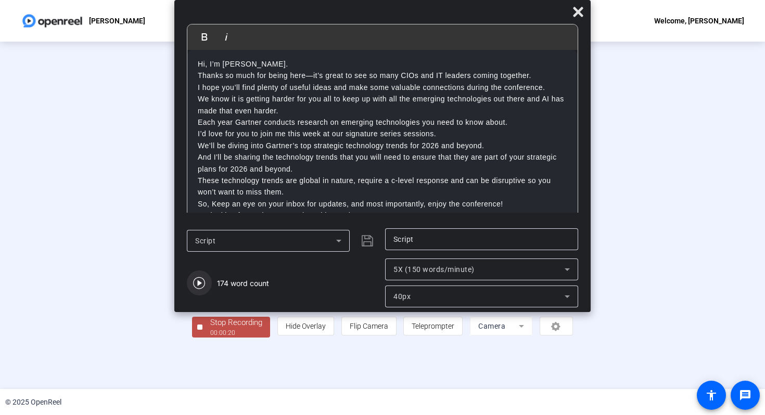
click at [200, 281] on icon "button" at bounding box center [199, 283] width 12 height 12
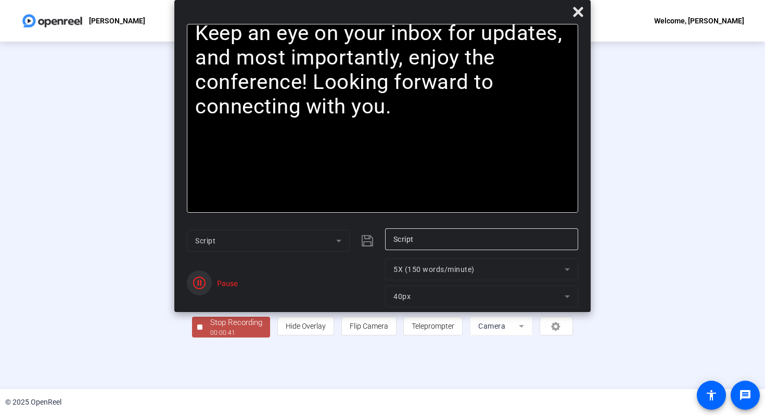
click at [206, 285] on span "button" at bounding box center [199, 282] width 25 height 25
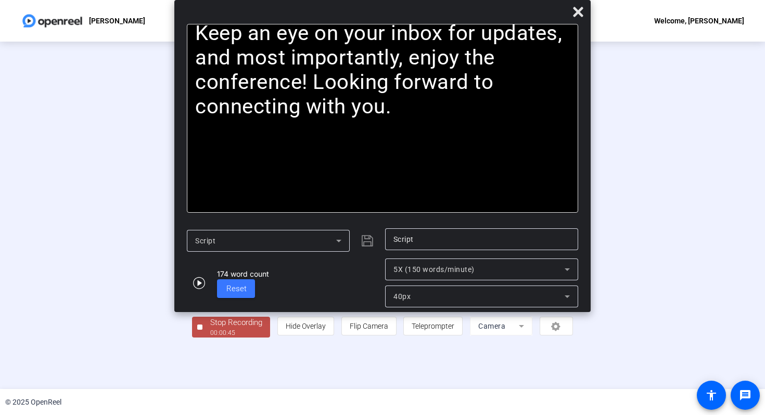
click at [210, 329] on div "Stop Recording" at bounding box center [236, 323] width 52 height 12
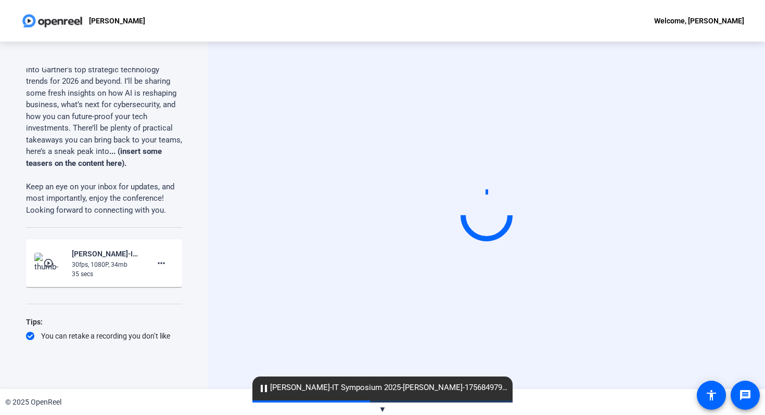
scroll to position [159, 0]
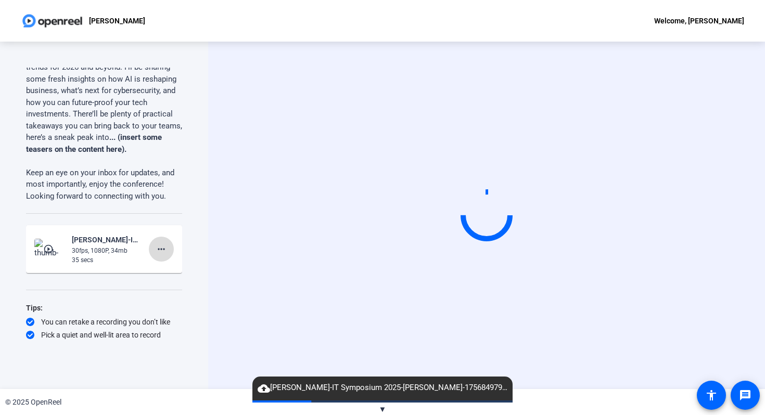
click at [165, 243] on mat-icon "more_horiz" at bounding box center [161, 249] width 12 height 12
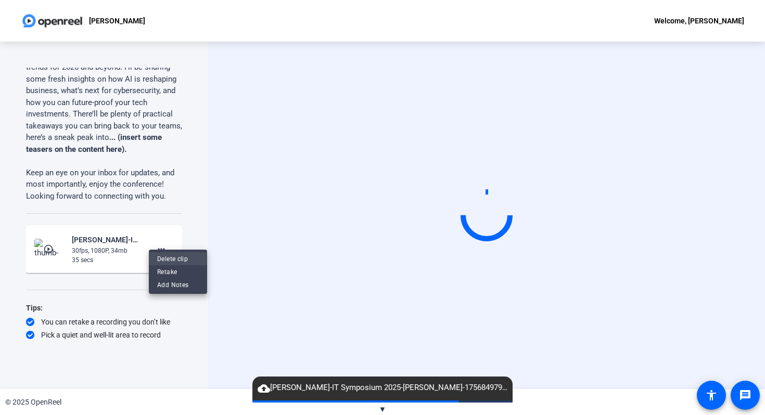
click at [170, 257] on span "Delete clip" at bounding box center [178, 259] width 42 height 12
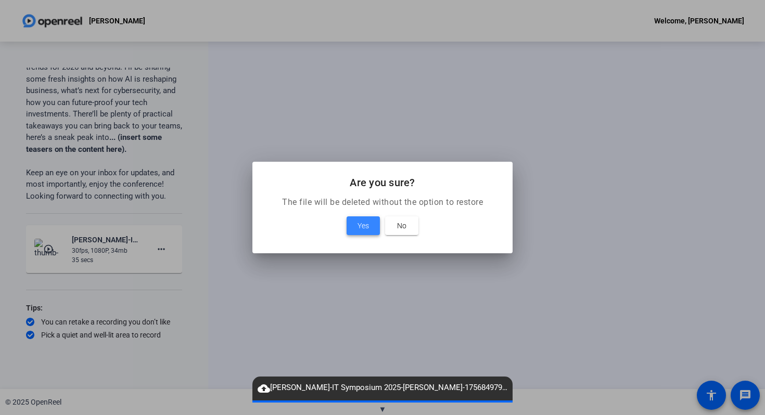
click at [361, 227] on span "Yes" at bounding box center [362, 226] width 11 height 12
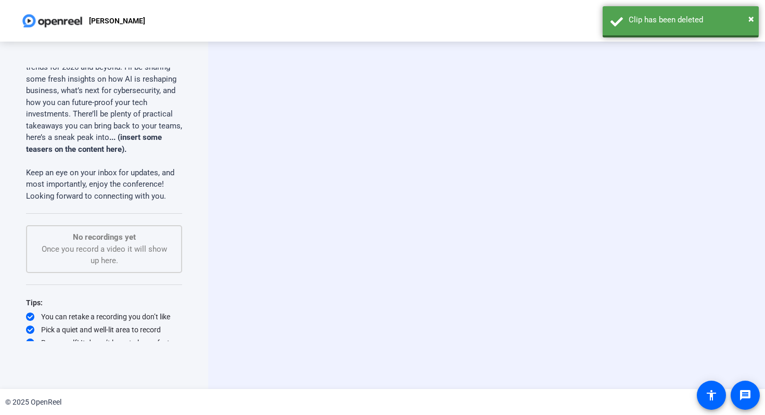
scroll to position [154, 0]
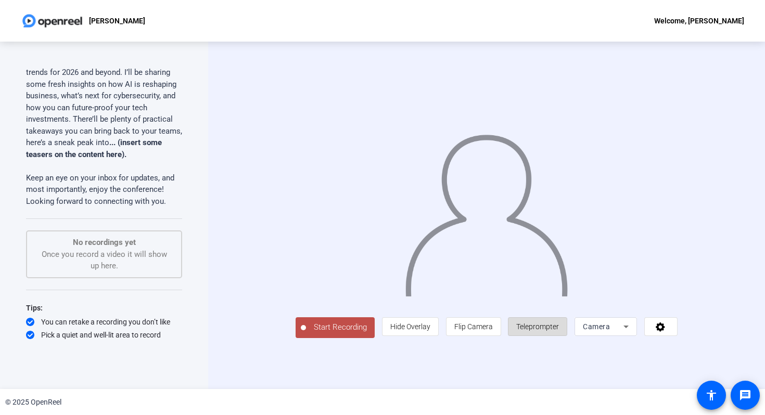
click at [559, 331] on span "Teleprompter" at bounding box center [537, 326] width 43 height 8
click at [559, 337] on span "Teleprompter" at bounding box center [537, 327] width 43 height 20
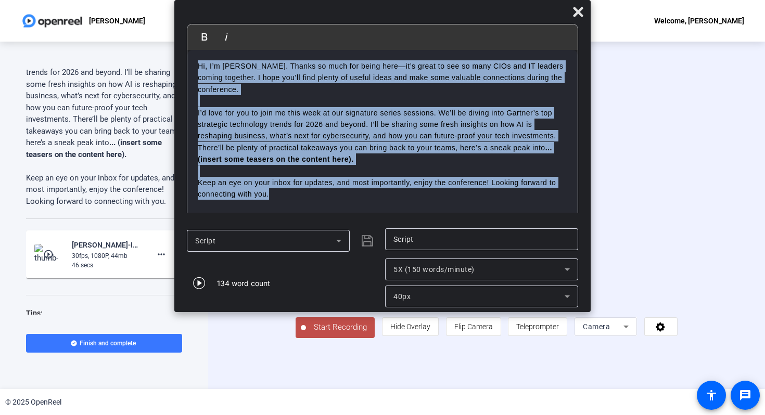
scroll to position [159, 0]
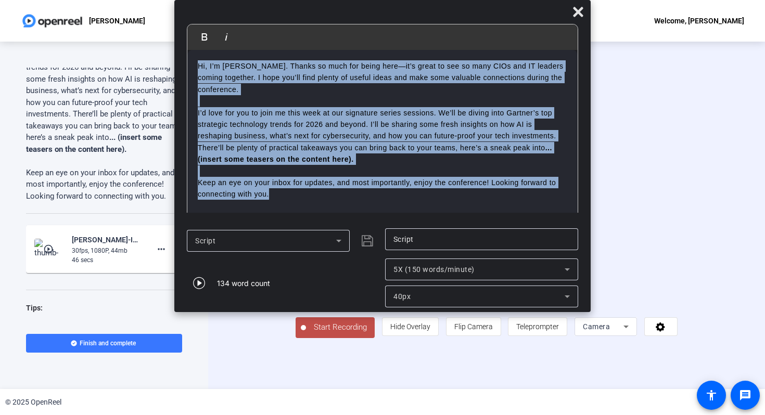
drag, startPoint x: 281, startPoint y: 202, endPoint x: 184, endPoint y: 40, distance: 189.2
click at [184, 40] on mat-dialog-content "Bold Italic Hi, I’m [PERSON_NAME]. Thanks so much for being here—it’s great to …" at bounding box center [382, 123] width 416 height 199
click at [162, 243] on mat-icon "more_horiz" at bounding box center [161, 249] width 12 height 12
click at [166, 260] on span "Delete clip" at bounding box center [178, 259] width 42 height 12
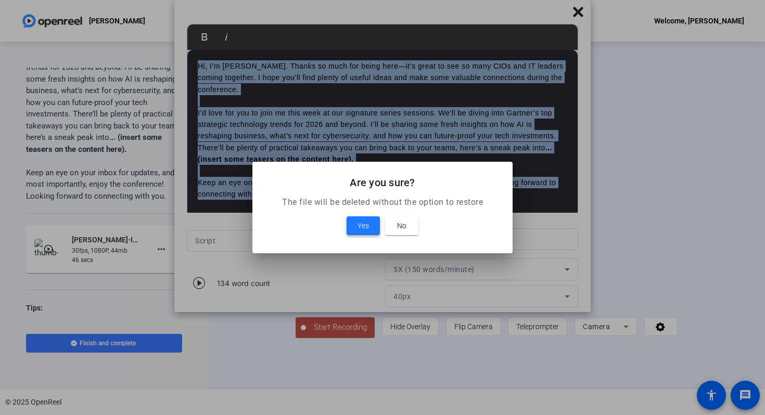
click at [369, 227] on span at bounding box center [362, 225] width 33 height 25
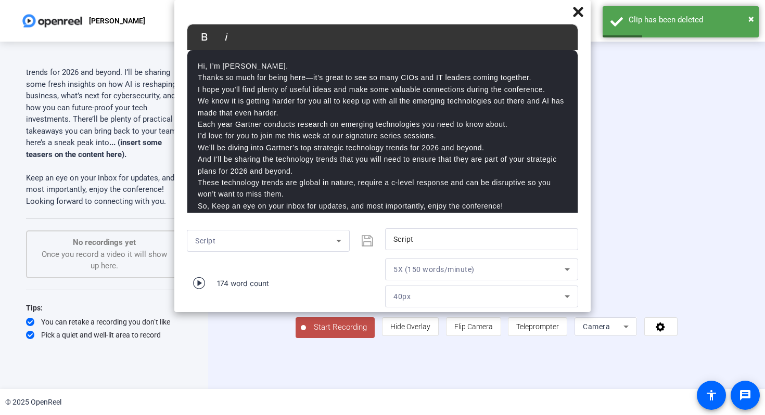
scroll to position [2, 0]
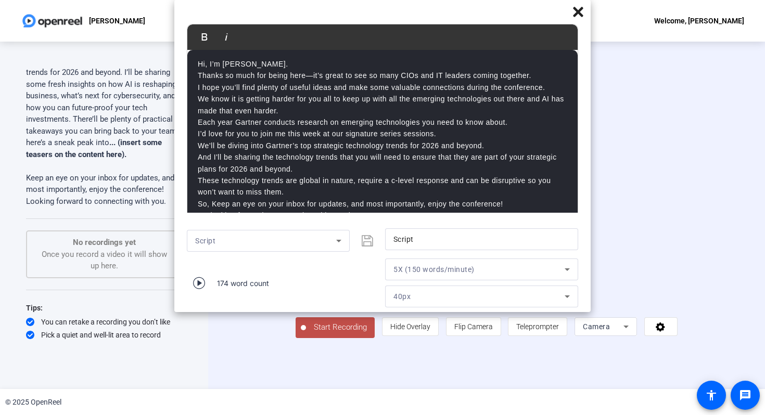
click at [488, 291] on div "40px" at bounding box center [478, 296] width 171 height 12
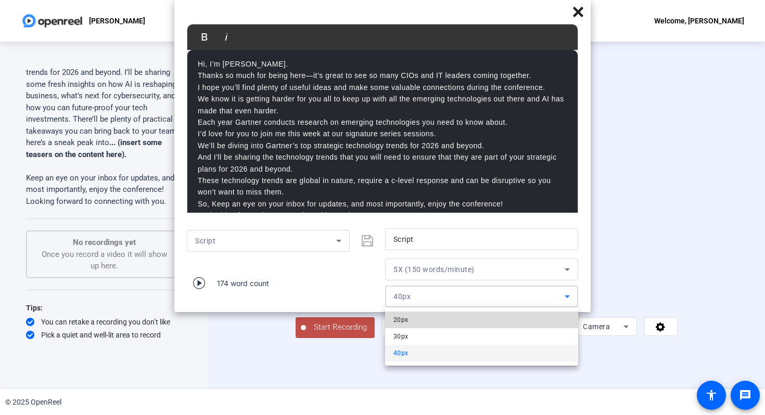
click at [470, 319] on mat-option "20px" at bounding box center [481, 320] width 193 height 17
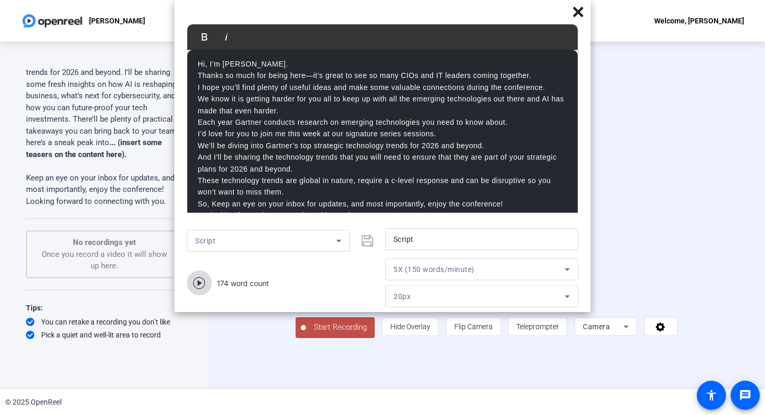
click at [199, 285] on icon "button" at bounding box center [199, 283] width 12 height 12
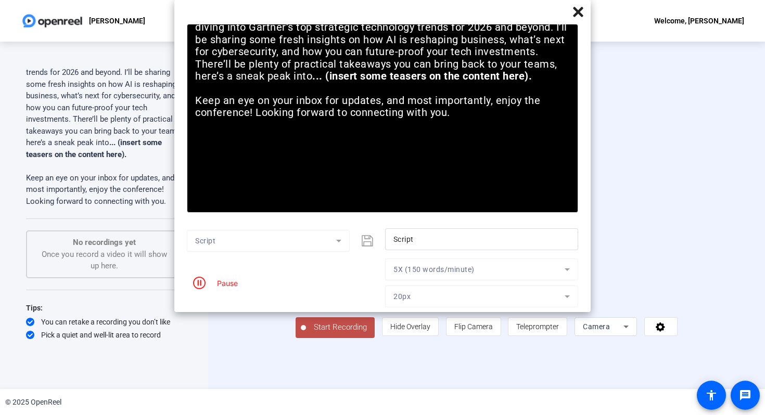
click at [306, 333] on span "Start Recording" at bounding box center [340, 327] width 69 height 12
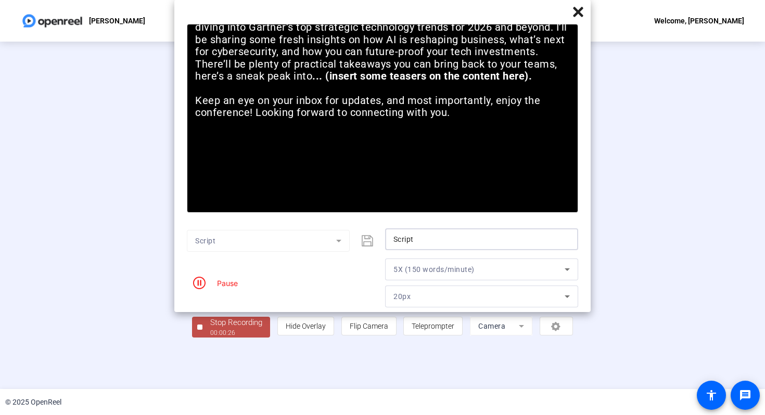
click at [421, 239] on input "Script" at bounding box center [481, 239] width 176 height 12
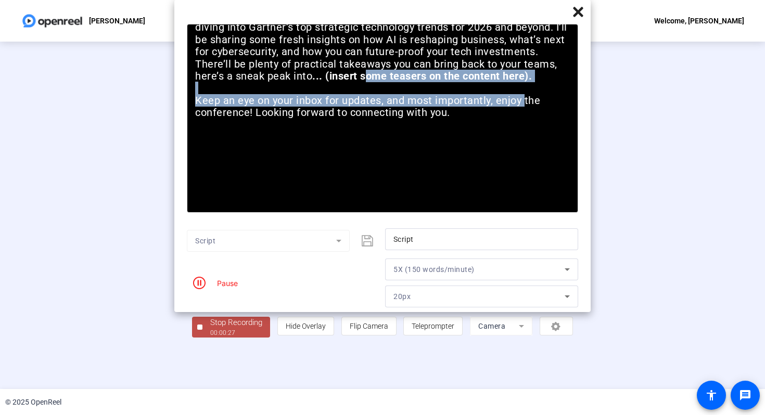
drag, startPoint x: 523, startPoint y: 160, endPoint x: 370, endPoint y: 127, distance: 156.4
click at [369, 119] on div "Hi, I’m [PERSON_NAME]. Thanks so much for being here—it’s great to see so many …" at bounding box center [382, 40] width 390 height 158
click at [584, 11] on icon at bounding box center [578, 12] width 12 height 12
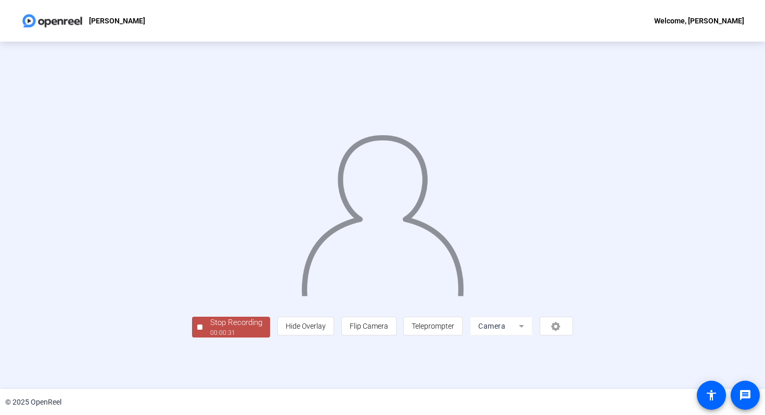
click at [210, 329] on div "Stop Recording" at bounding box center [236, 323] width 52 height 12
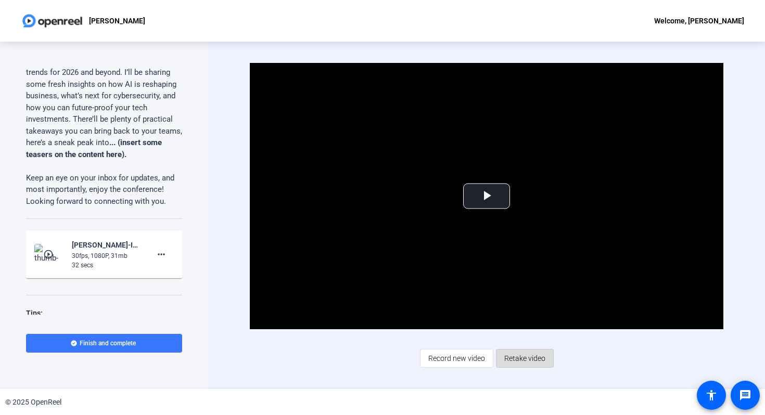
click at [537, 358] on span "Retake video" at bounding box center [524, 358] width 41 height 20
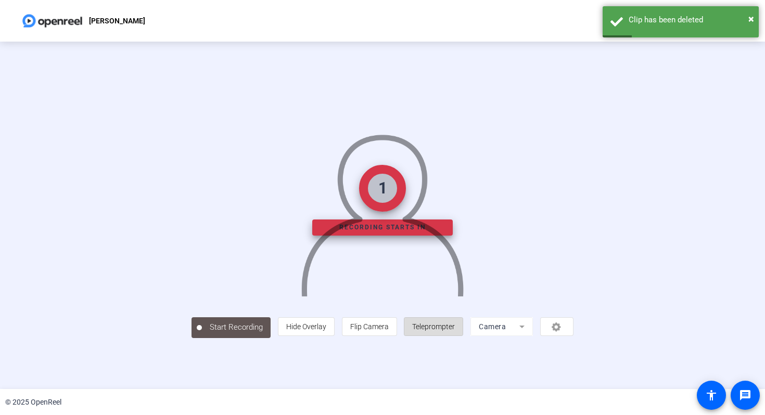
click at [455, 331] on span "Teleprompter" at bounding box center [433, 326] width 43 height 8
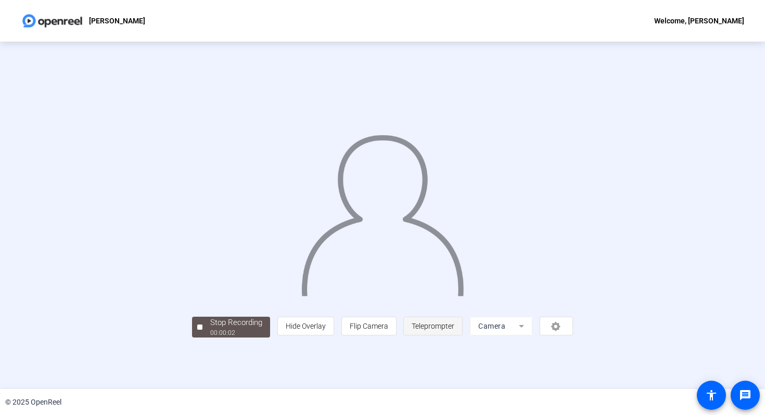
click at [454, 330] on span "Teleprompter" at bounding box center [432, 326] width 43 height 8
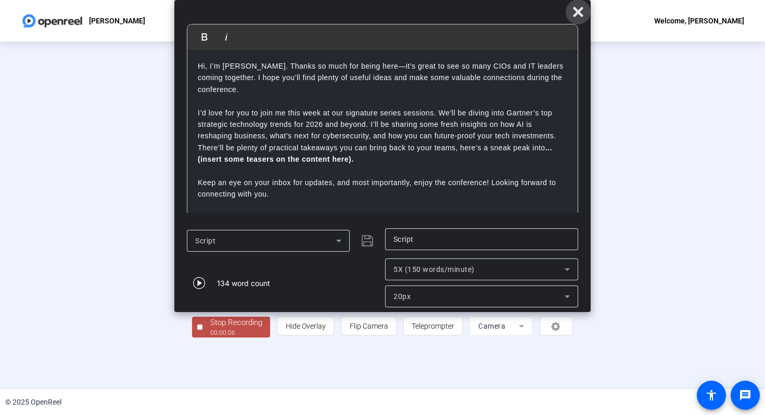
click at [579, 11] on icon at bounding box center [578, 12] width 10 height 10
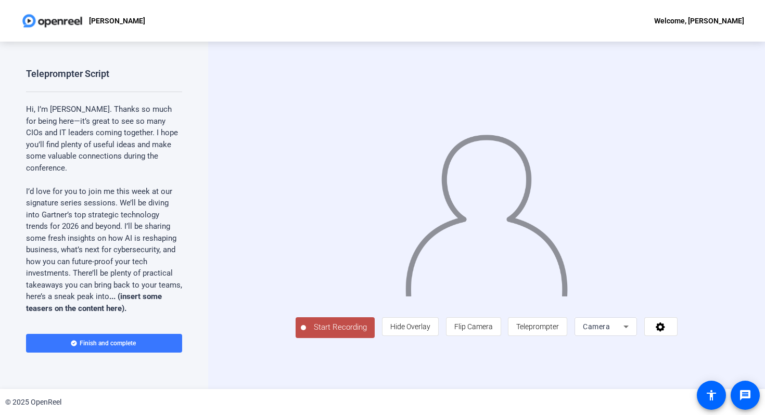
click at [593, 177] on div at bounding box center [486, 200] width 382 height 215
click at [88, 174] on p at bounding box center [104, 180] width 156 height 12
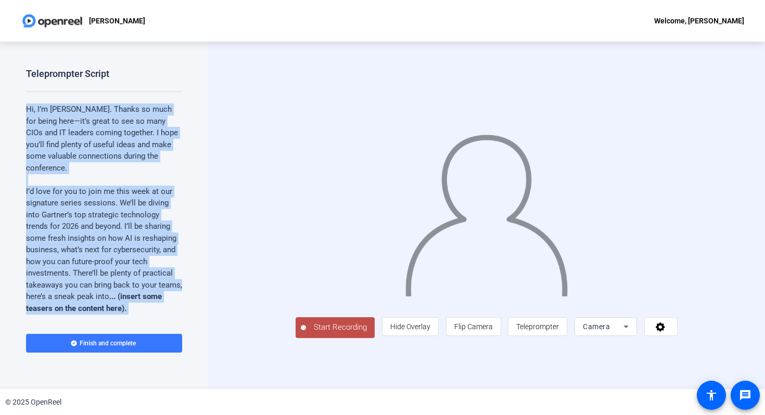
drag, startPoint x: 27, startPoint y: 106, endPoint x: 176, endPoint y: 305, distance: 248.5
click at [176, 305] on div "Hi, I’m Gene Alvarez. Thanks so much for being here—it’s great to see so many C…" at bounding box center [104, 232] width 156 height 257
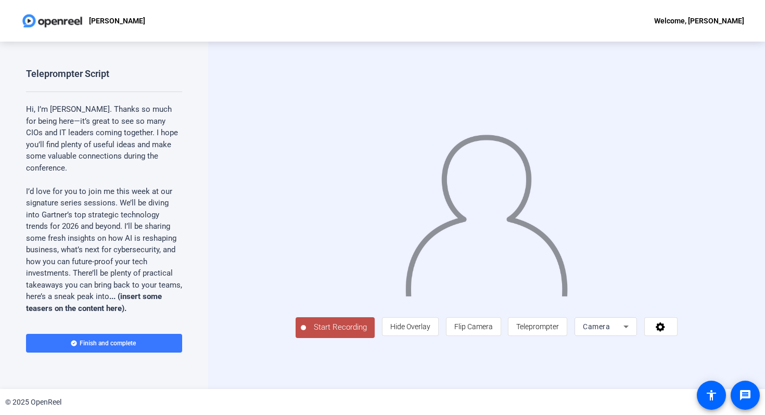
click at [153, 295] on p "I’d love for you to join me this week at our signature series sessions. We’ll b…" at bounding box center [104, 250] width 156 height 129
click at [150, 300] on p "I’d love for you to join me this week at our signature series sessions. We’ll b…" at bounding box center [104, 250] width 156 height 129
click at [632, 333] on icon at bounding box center [625, 326] width 12 height 12
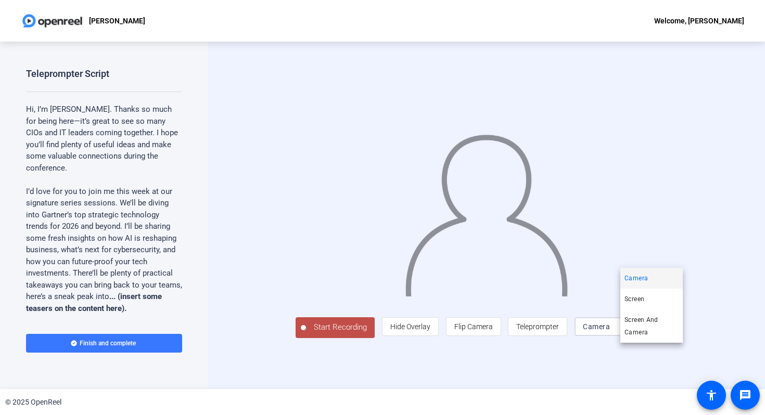
click at [607, 350] on div at bounding box center [382, 207] width 765 height 415
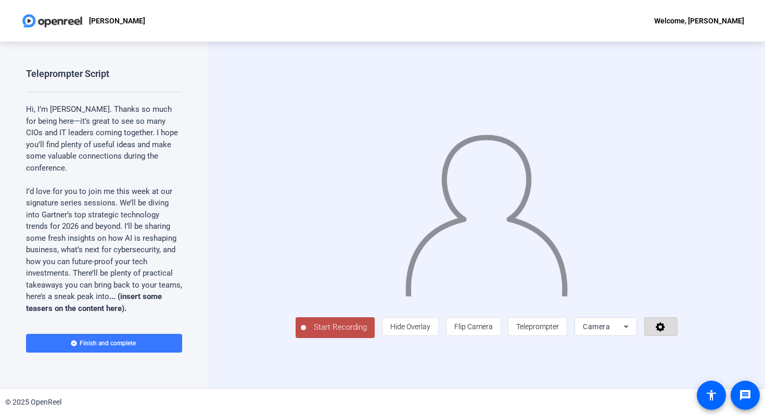
click at [665, 332] on icon at bounding box center [659, 326] width 9 height 9
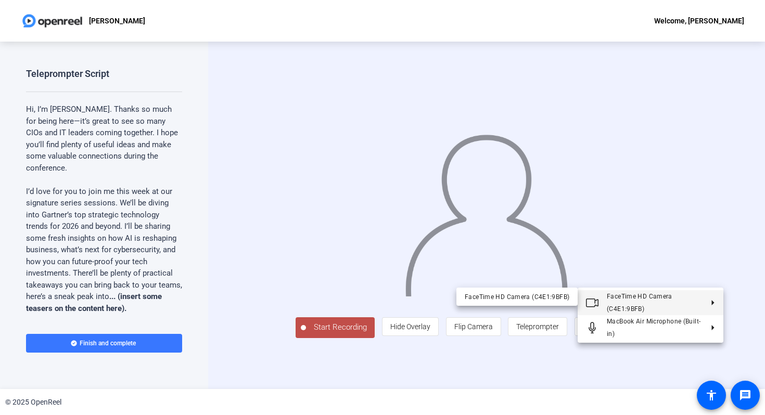
click at [763, 217] on div at bounding box center [382, 207] width 765 height 415
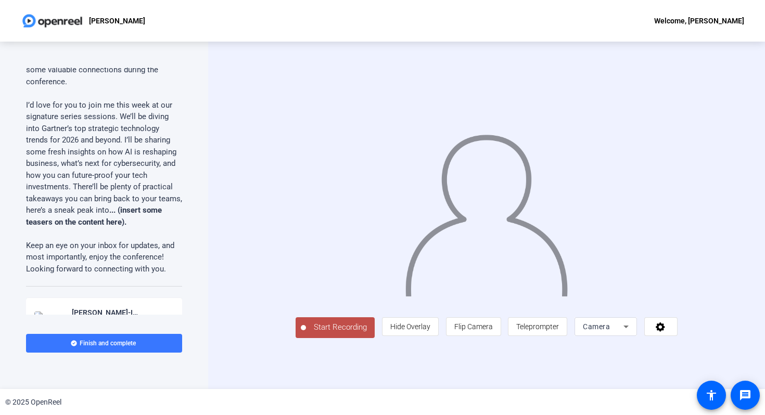
scroll to position [186, 0]
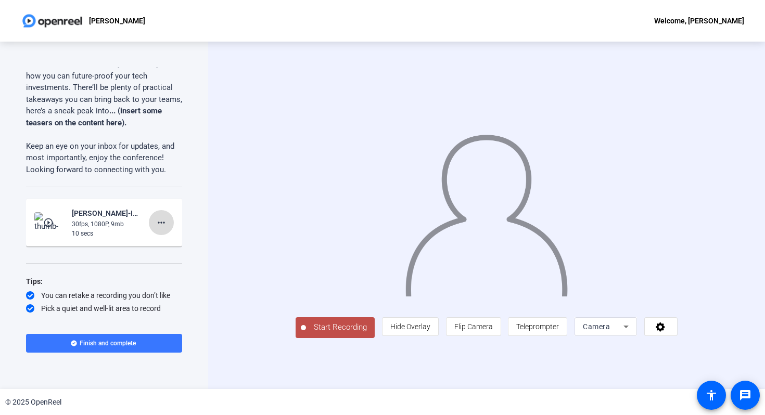
click at [157, 216] on mat-icon "more_horiz" at bounding box center [161, 222] width 12 height 12
click at [167, 231] on span "Delete clip" at bounding box center [178, 232] width 42 height 12
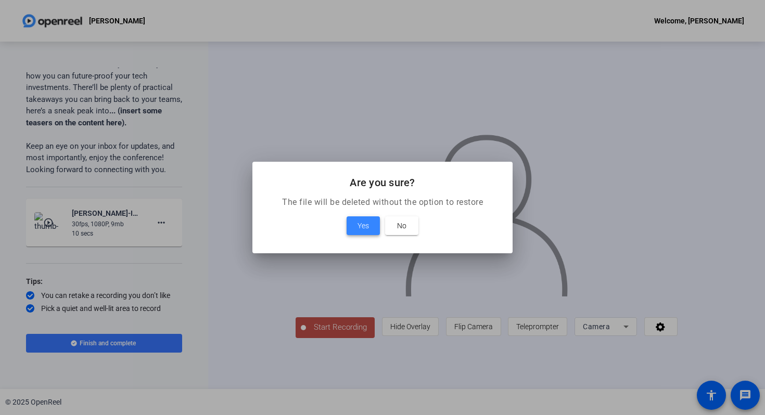
click at [367, 223] on span "Yes" at bounding box center [362, 226] width 11 height 12
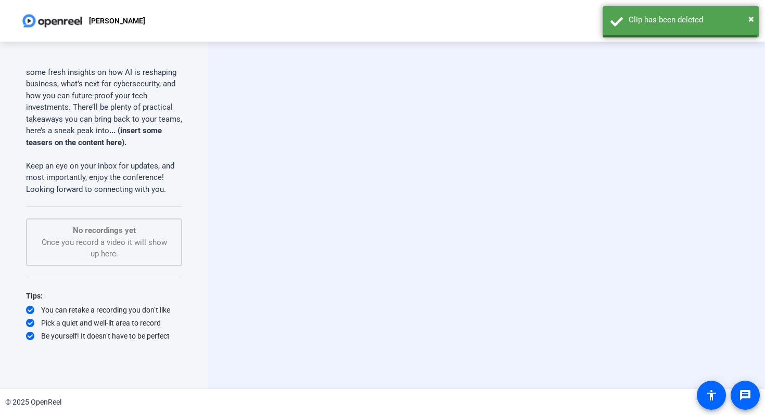
scroll to position [154, 0]
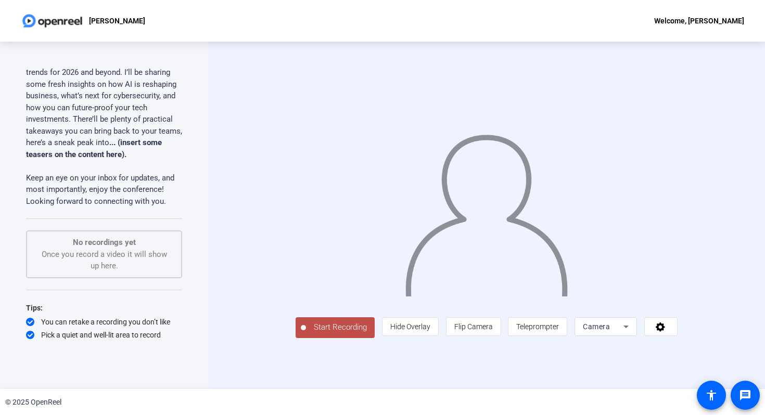
click at [124, 343] on div "Be yourself! It doesn’t have to be perfect" at bounding box center [104, 348] width 156 height 10
click at [119, 250] on div "No recordings yet Once you record a video it will show up here." at bounding box center [103, 254] width 133 height 35
click at [151, 191] on p "Keep an eye on your inbox for updates, and most importantly, enjoy the conferen…" at bounding box center [104, 189] width 156 height 35
click at [163, 191] on p "Keep an eye on your inbox for updates, and most importantly, enjoy the conferen…" at bounding box center [104, 189] width 156 height 35
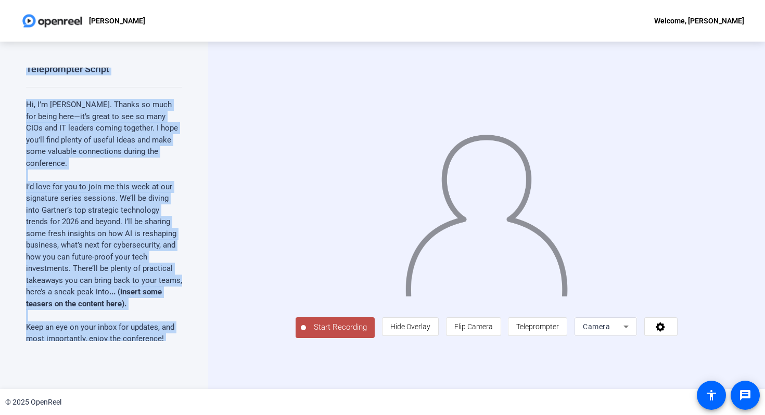
scroll to position [0, 0]
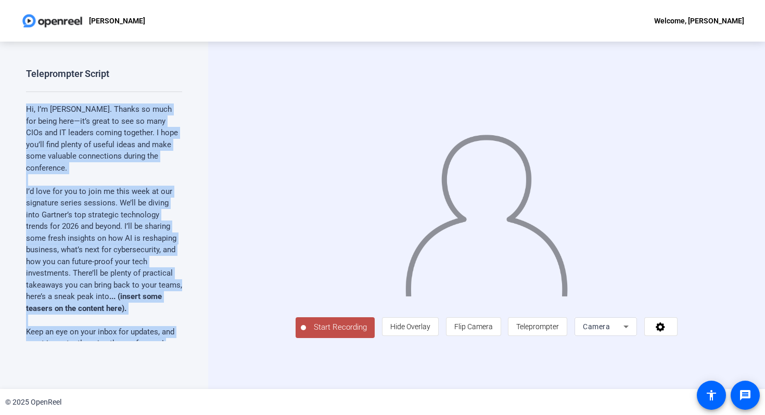
drag, startPoint x: 166, startPoint y: 192, endPoint x: 23, endPoint y: 106, distance: 166.4
click at [23, 107] on div "Teleprompter Script Hi, I’m Gene Alvarez. Thanks so much for being here—it’s gr…" at bounding box center [104, 215] width 208 height 347
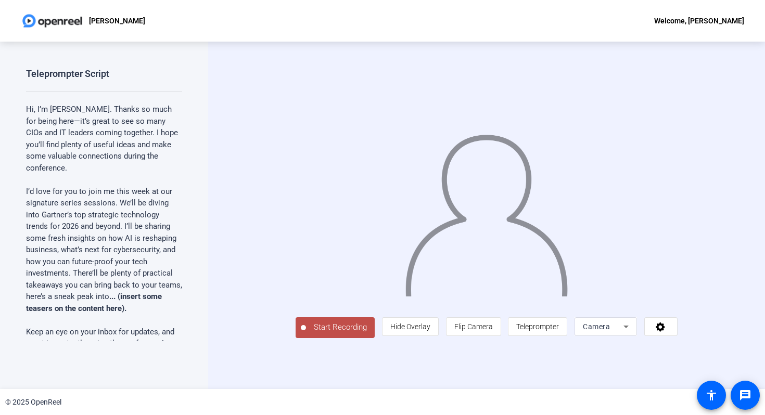
click at [128, 135] on p "Hi, I’m [PERSON_NAME]. Thanks so much for being here—it’s great to see so many …" at bounding box center [104, 139] width 156 height 70
click at [78, 19] on img at bounding box center [52, 20] width 63 height 21
click at [113, 22] on p "[PERSON_NAME]" at bounding box center [117, 21] width 56 height 12
click at [684, 25] on div "Welcome, [PERSON_NAME]" at bounding box center [699, 21] width 90 height 12
click at [683, 23] on div at bounding box center [382, 207] width 765 height 415
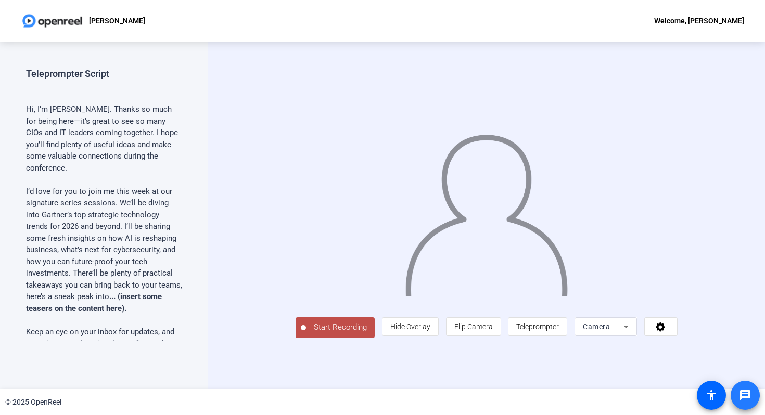
click at [741, 392] on mat-icon "message" at bounding box center [745, 395] width 12 height 12
